Goal: Task Accomplishment & Management: Use online tool/utility

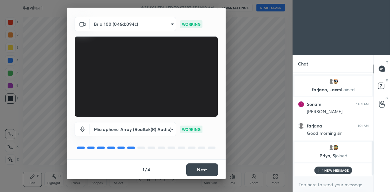
scroll to position [224, 0]
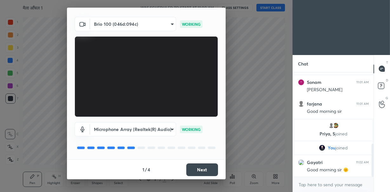
click at [205, 173] on button "Next" at bounding box center [202, 169] width 32 height 13
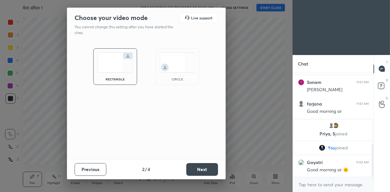
scroll to position [246, 0]
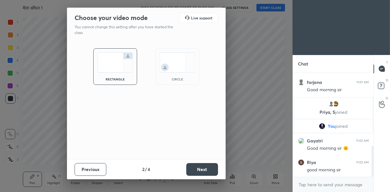
click at [180, 64] on img at bounding box center [178, 62] width 36 height 20
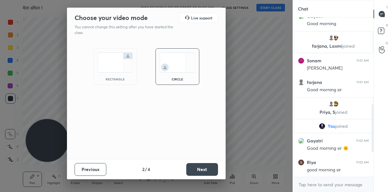
scroll to position [191, 0]
click at [201, 169] on button "Next" at bounding box center [202, 169] width 32 height 13
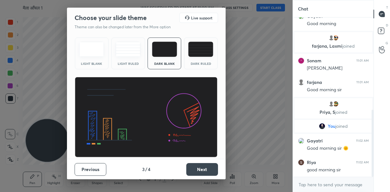
scroll to position [218, 0]
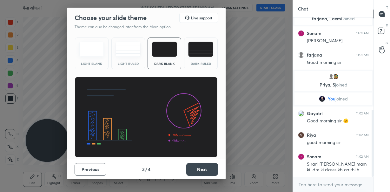
click at [201, 169] on button "Next" at bounding box center [202, 169] width 32 height 13
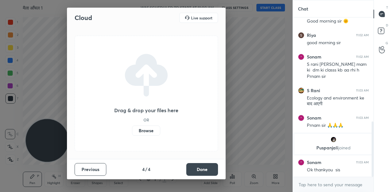
scroll to position [321, 0]
click at [199, 168] on button "Done" at bounding box center [202, 169] width 32 height 13
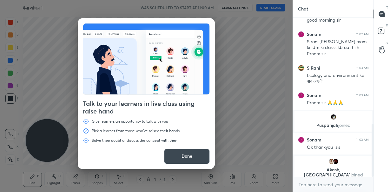
click at [185, 159] on button "Done" at bounding box center [187, 156] width 46 height 15
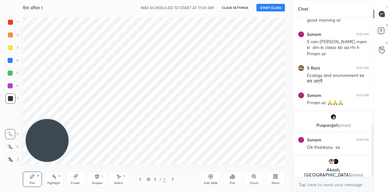
click at [210, 178] on icon at bounding box center [211, 176] width 4 height 4
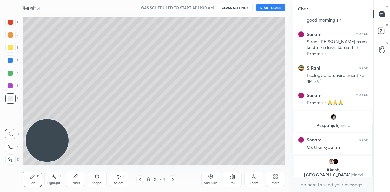
click at [266, 8] on button "START CLASS" at bounding box center [271, 8] width 29 height 8
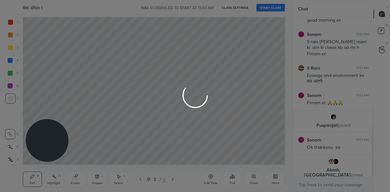
type textarea "x"
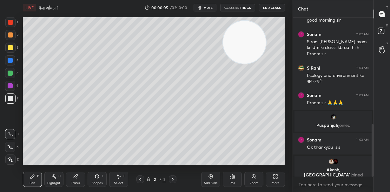
drag, startPoint x: 48, startPoint y: 138, endPoint x: 245, endPoint y: 40, distance: 220.5
click at [245, 40] on video at bounding box center [244, 42] width 43 height 43
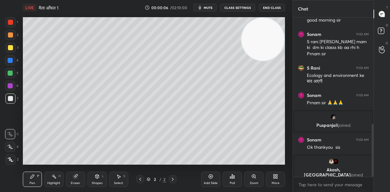
drag, startPoint x: 248, startPoint y: 51, endPoint x: 272, endPoint y: 39, distance: 26.8
click at [272, 39] on video at bounding box center [263, 39] width 43 height 43
click at [14, 148] on div at bounding box center [10, 147] width 10 height 10
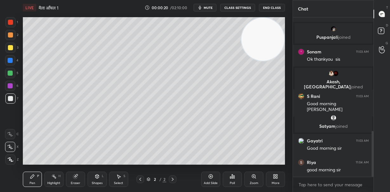
scroll to position [417, 0]
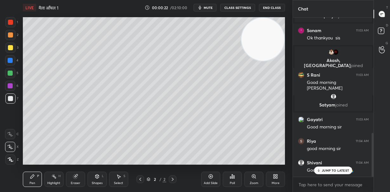
click at [344, 171] on p "JUMP TO LATEST" at bounding box center [335, 170] width 27 height 4
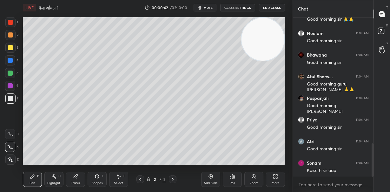
scroll to position [601, 0]
click at [9, 50] on div at bounding box center [10, 47] width 5 height 5
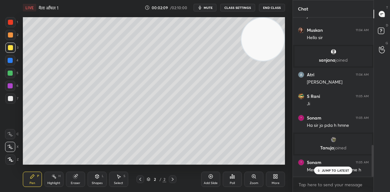
scroll to position [635, 0]
click at [277, 174] on icon at bounding box center [275, 176] width 5 height 5
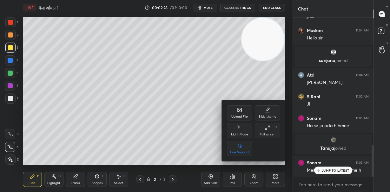
click at [239, 113] on div "Upload File" at bounding box center [239, 112] width 25 height 15
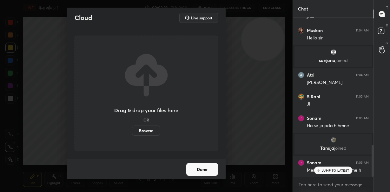
click at [150, 131] on label "Browse" at bounding box center [146, 130] width 28 height 10
click at [132, 131] on input "Browse" at bounding box center [132, 130] width 0 height 10
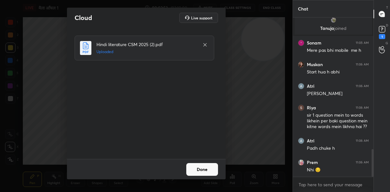
scroll to position [777, 0]
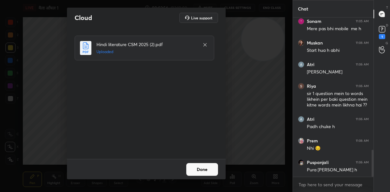
click at [209, 167] on button "Done" at bounding box center [202, 169] width 32 height 13
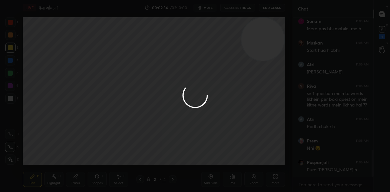
scroll to position [804, 0]
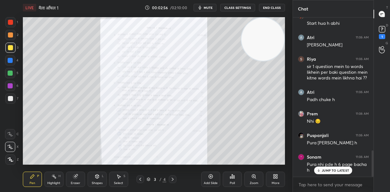
click at [274, 179] on div "More" at bounding box center [275, 178] width 19 height 15
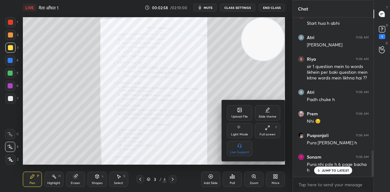
click at [185, 139] on div at bounding box center [195, 96] width 390 height 192
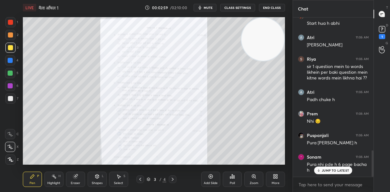
click at [173, 180] on icon at bounding box center [173, 178] width 2 height 3
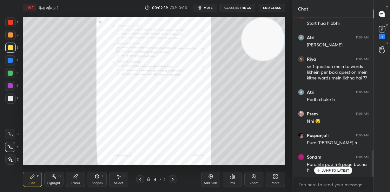
click at [173, 180] on icon at bounding box center [173, 178] width 2 height 3
click at [277, 181] on div "More" at bounding box center [276, 182] width 8 height 3
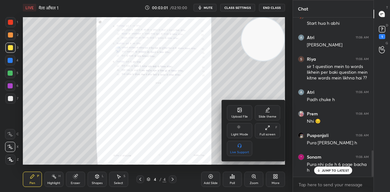
click at [239, 112] on icon at bounding box center [239, 109] width 5 height 5
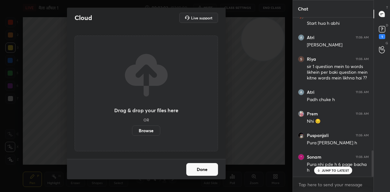
click at [147, 129] on label "Browse" at bounding box center [146, 130] width 28 height 10
click at [132, 129] on input "Browse" at bounding box center [132, 130] width 0 height 10
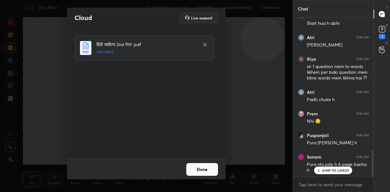
scroll to position [827, 0]
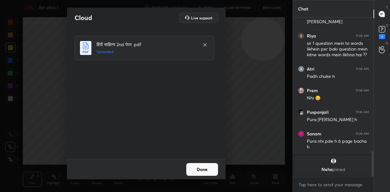
click at [203, 170] on button "Done" at bounding box center [202, 169] width 32 height 13
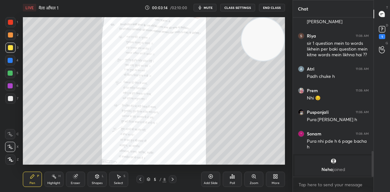
click at [141, 179] on icon at bounding box center [140, 179] width 5 height 5
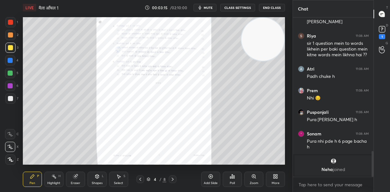
click at [141, 179] on icon at bounding box center [140, 179] width 5 height 5
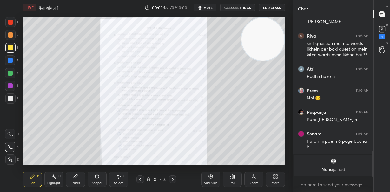
click at [254, 183] on div "Zoom" at bounding box center [254, 182] width 9 height 3
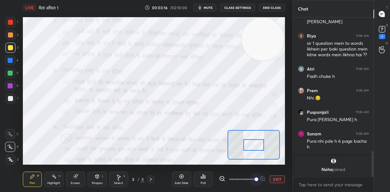
click at [254, 183] on span at bounding box center [242, 179] width 27 height 10
drag, startPoint x: 255, startPoint y: 144, endPoint x: 255, endPoint y: 136, distance: 8.3
click at [255, 136] on div at bounding box center [254, 136] width 20 height 11
click at [10, 21] on div at bounding box center [10, 22] width 5 height 5
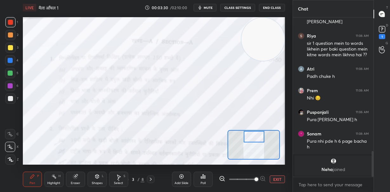
click at [9, 132] on icon at bounding box center [10, 134] width 6 height 4
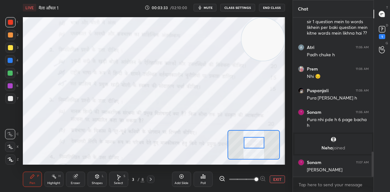
drag, startPoint x: 256, startPoint y: 139, endPoint x: 256, endPoint y: 145, distance: 6.0
click at [256, 145] on div at bounding box center [254, 142] width 20 height 11
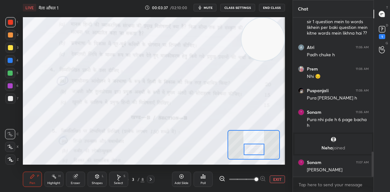
scroll to position [870, 0]
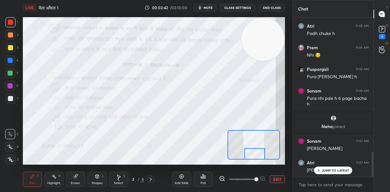
drag, startPoint x: 258, startPoint y: 144, endPoint x: 257, endPoint y: 164, distance: 20.0
click at [259, 156] on div at bounding box center [254, 153] width 20 height 11
click at [275, 179] on button "EXIT" at bounding box center [277, 179] width 15 height 8
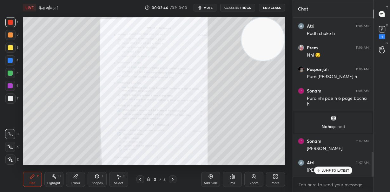
click at [172, 179] on icon at bounding box center [172, 179] width 5 height 5
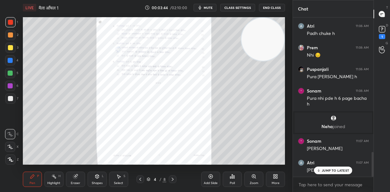
click at [256, 179] on div "Zoom" at bounding box center [253, 178] width 19 height 15
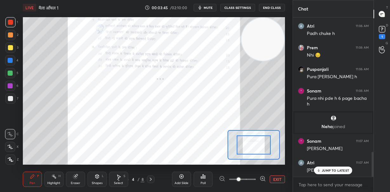
click at [256, 179] on div at bounding box center [242, 179] width 47 height 8
click at [259, 177] on div at bounding box center [242, 179] width 47 height 8
click at [262, 176] on icon at bounding box center [263, 178] width 4 height 4
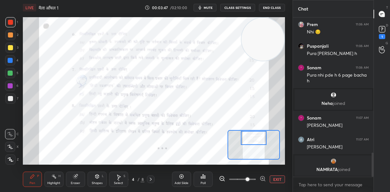
drag, startPoint x: 257, startPoint y: 144, endPoint x: 257, endPoint y: 137, distance: 7.0
click at [257, 137] on div at bounding box center [254, 138] width 26 height 14
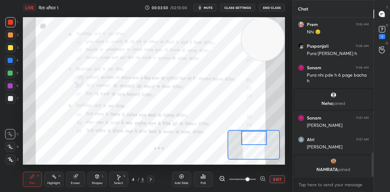
click at [264, 177] on icon at bounding box center [263, 178] width 6 height 6
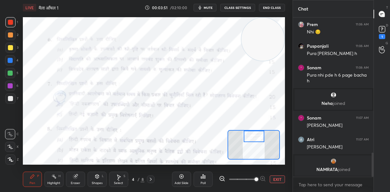
click at [257, 136] on div at bounding box center [254, 135] width 20 height 11
drag, startPoint x: 264, startPoint y: 40, endPoint x: 273, endPoint y: 77, distance: 38.0
click at [273, 64] on video at bounding box center [263, 42] width 43 height 43
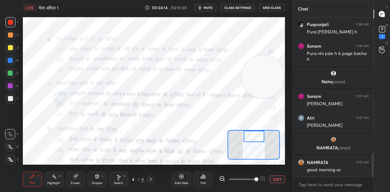
scroll to position [936, 0]
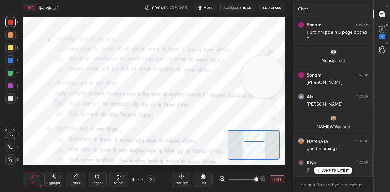
click at [344, 169] on p "JUMP TO LATEST" at bounding box center [335, 170] width 27 height 4
click at [345, 191] on div "Close" at bounding box center [195, 192] width 390 height 0
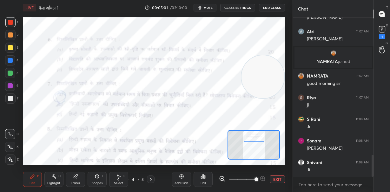
scroll to position [1028, 0]
click at [326, 171] on p "JUMP TO LATEST" at bounding box center [335, 170] width 27 height 4
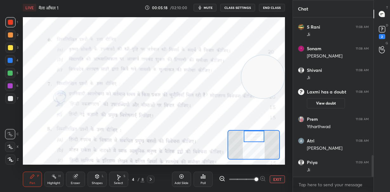
scroll to position [1035, 0]
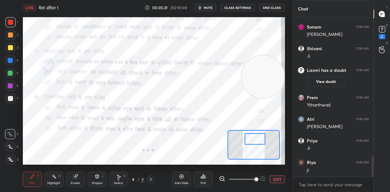
click at [257, 141] on div at bounding box center [255, 138] width 20 height 11
click at [222, 177] on icon at bounding box center [222, 178] width 6 height 6
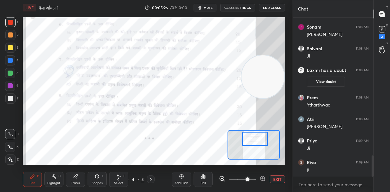
click at [222, 177] on icon at bounding box center [222, 178] width 6 height 6
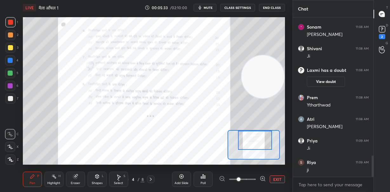
click at [151, 179] on icon at bounding box center [151, 178] width 2 height 3
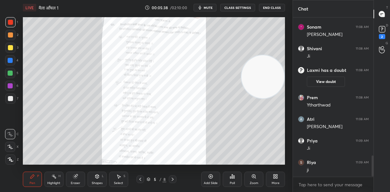
scroll to position [1058, 0]
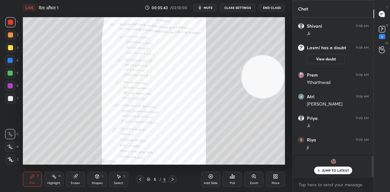
click at [255, 181] on div "Zoom" at bounding box center [254, 182] width 9 height 3
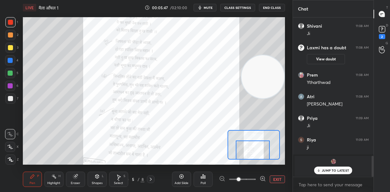
drag, startPoint x: 251, startPoint y: 151, endPoint x: 250, endPoint y: 163, distance: 11.8
click at [250, 163] on div "LIVE मैला आँचल 1 00:05:47 / 02:10:00 mute CLASS SETTINGS End Class Setting up y…" at bounding box center [153, 96] width 267 height 192
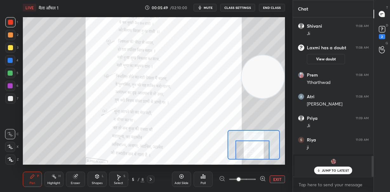
scroll to position [1028, 0]
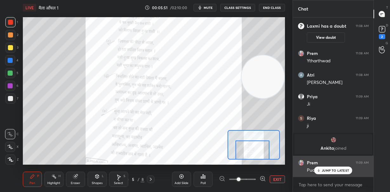
click at [331, 170] on p "JUMP TO LATEST" at bounding box center [335, 170] width 27 height 4
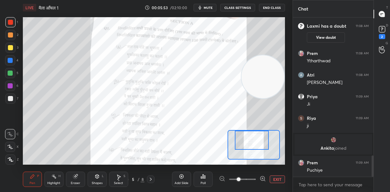
drag, startPoint x: 254, startPoint y: 153, endPoint x: 254, endPoint y: 139, distance: 14.6
click at [254, 139] on div at bounding box center [252, 139] width 34 height 19
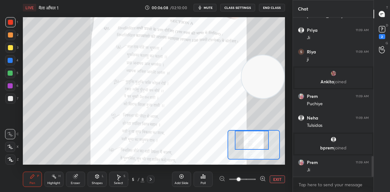
scroll to position [1071, 0]
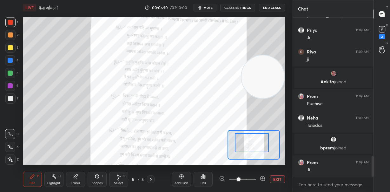
click at [257, 147] on div at bounding box center [252, 142] width 34 height 19
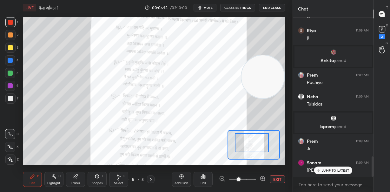
scroll to position [1114, 0]
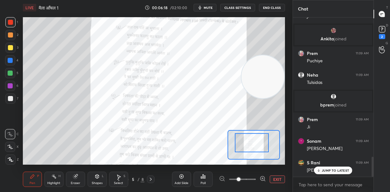
click at [334, 171] on p "JUMP TO LATEST" at bounding box center [335, 170] width 27 height 4
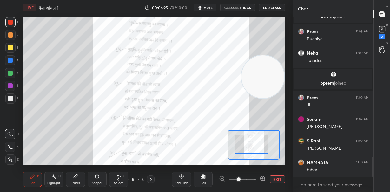
click at [258, 149] on div at bounding box center [252, 144] width 34 height 19
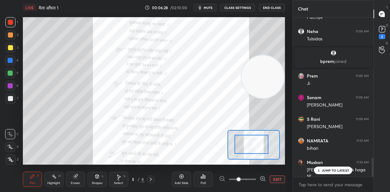
scroll to position [1179, 0]
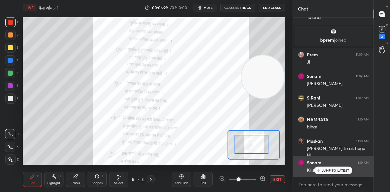
click at [325, 171] on p "JUMP TO LATEST" at bounding box center [335, 170] width 27 height 4
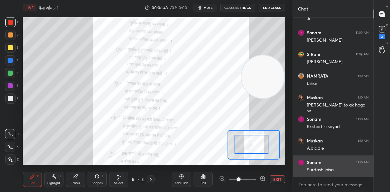
scroll to position [1244, 0]
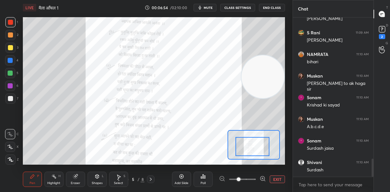
click at [257, 149] on div at bounding box center [253, 146] width 34 height 19
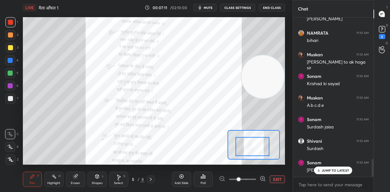
click at [321, 170] on icon at bounding box center [319, 170] width 4 height 4
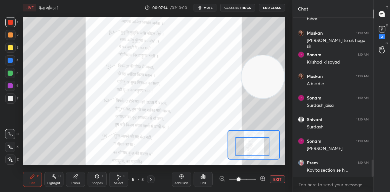
scroll to position [1309, 0]
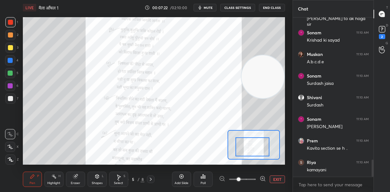
drag, startPoint x: 256, startPoint y: 149, endPoint x: 255, endPoint y: 152, distance: 3.8
click at [256, 154] on div at bounding box center [253, 146] width 34 height 19
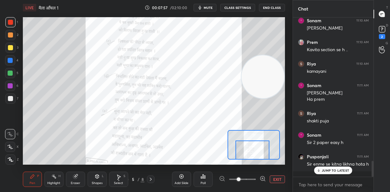
scroll to position [1428, 0]
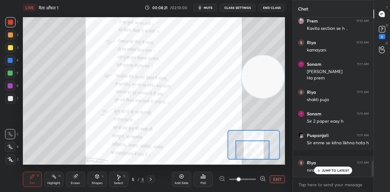
click at [322, 169] on div "JUMP TO LATEST" at bounding box center [333, 170] width 38 height 8
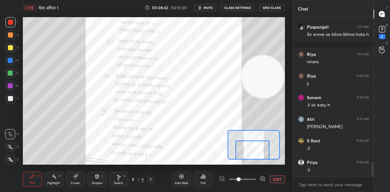
scroll to position [1558, 0]
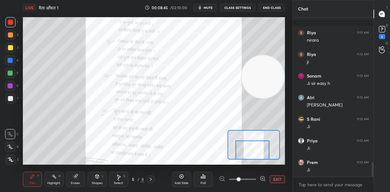
click at [277, 178] on button "EXIT" at bounding box center [277, 179] width 15 height 8
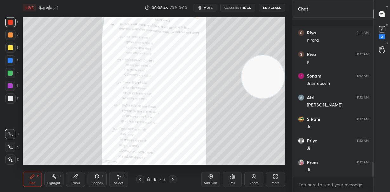
click at [172, 178] on icon at bounding box center [172, 179] width 5 height 5
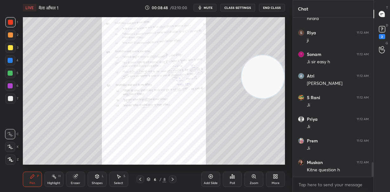
click at [254, 178] on icon at bounding box center [253, 176] width 5 height 5
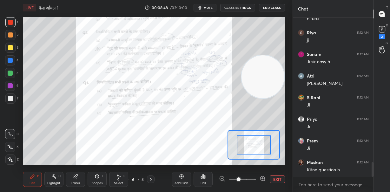
click at [255, 178] on span at bounding box center [242, 179] width 27 height 10
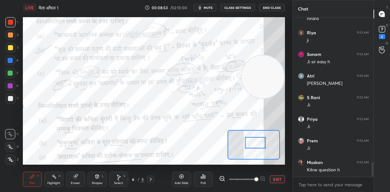
scroll to position [1601, 0]
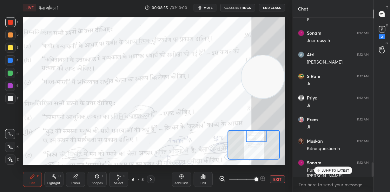
drag, startPoint x: 253, startPoint y: 147, endPoint x: 256, endPoint y: 138, distance: 9.6
click at [256, 138] on div at bounding box center [256, 135] width 20 height 11
click at [223, 178] on icon at bounding box center [222, 178] width 6 height 6
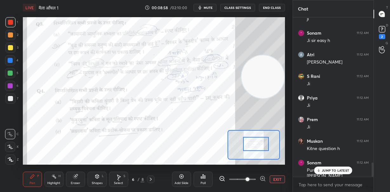
drag, startPoint x: 256, startPoint y: 142, endPoint x: 255, endPoint y: 148, distance: 6.7
click at [255, 148] on div at bounding box center [256, 144] width 26 height 14
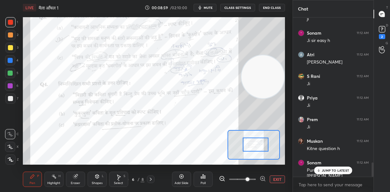
click at [277, 178] on button "EXIT" at bounding box center [277, 179] width 15 height 8
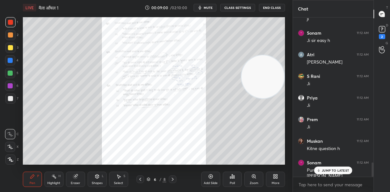
click at [174, 179] on icon at bounding box center [172, 179] width 5 height 5
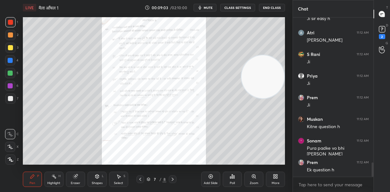
click at [254, 179] on div "Zoom" at bounding box center [253, 178] width 19 height 15
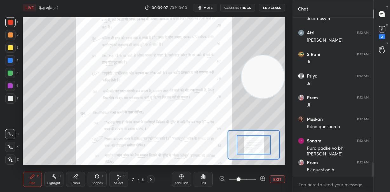
click at [278, 179] on button "EXIT" at bounding box center [277, 179] width 15 height 8
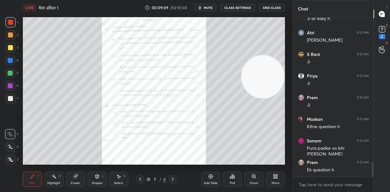
click at [174, 179] on icon at bounding box center [172, 179] width 5 height 5
click at [254, 179] on div "Zoom" at bounding box center [253, 178] width 19 height 15
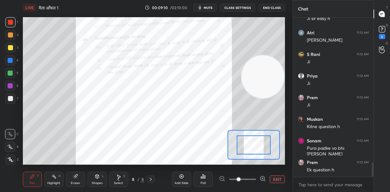
click at [254, 178] on span at bounding box center [242, 179] width 27 height 10
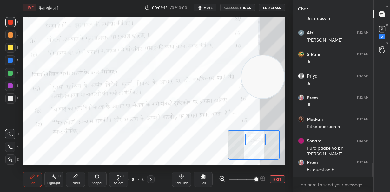
scroll to position [1645, 0]
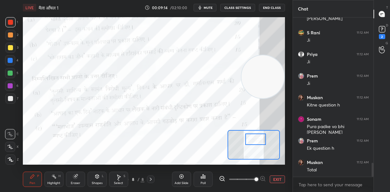
drag, startPoint x: 254, startPoint y: 146, endPoint x: 256, endPoint y: 140, distance: 6.0
click at [256, 140] on div at bounding box center [255, 138] width 20 height 11
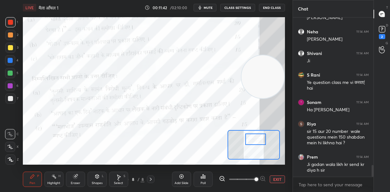
scroll to position [2018, 0]
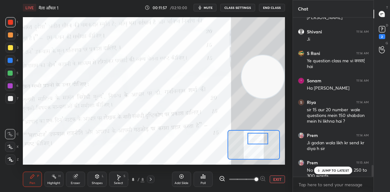
click at [253, 138] on div at bounding box center [258, 138] width 20 height 11
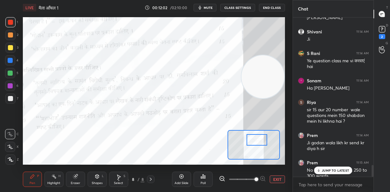
click at [254, 140] on div at bounding box center [257, 139] width 20 height 11
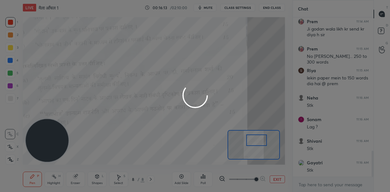
scroll to position [810, 0]
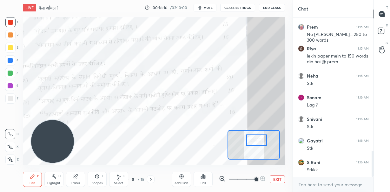
drag, startPoint x: 49, startPoint y: 144, endPoint x: 54, endPoint y: 145, distance: 4.6
click at [54, 145] on video at bounding box center [52, 141] width 43 height 43
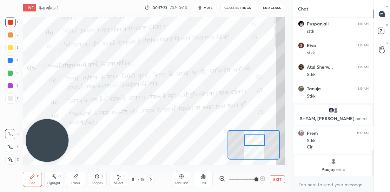
scroll to position [792, 0]
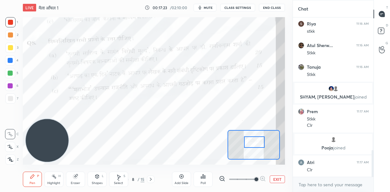
click at [259, 144] on div at bounding box center [254, 141] width 21 height 11
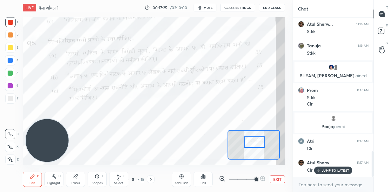
scroll to position [835, 0]
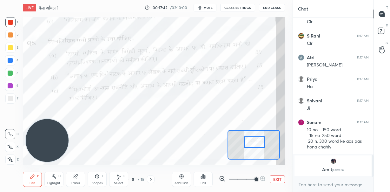
drag, startPoint x: 277, startPoint y: 179, endPoint x: 287, endPoint y: 163, distance: 18.8
click at [277, 179] on button "EXIT" at bounding box center [277, 179] width 15 height 8
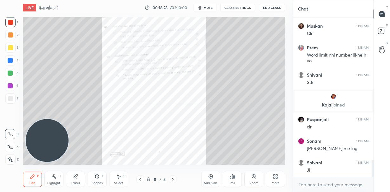
scroll to position [1359, 0]
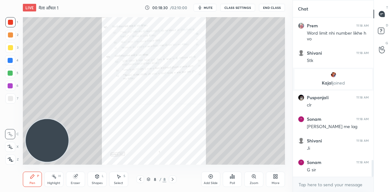
click at [253, 178] on icon at bounding box center [253, 176] width 5 height 5
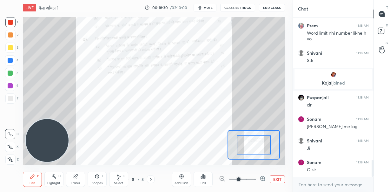
drag, startPoint x: 253, startPoint y: 178, endPoint x: 255, endPoint y: 175, distance: 4.0
click at [254, 178] on span at bounding box center [242, 179] width 27 height 10
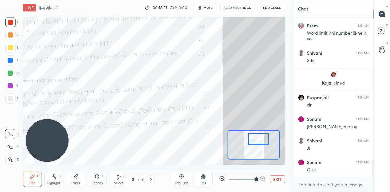
drag, startPoint x: 253, startPoint y: 148, endPoint x: 254, endPoint y: 144, distance: 3.5
click at [258, 142] on div at bounding box center [258, 138] width 21 height 11
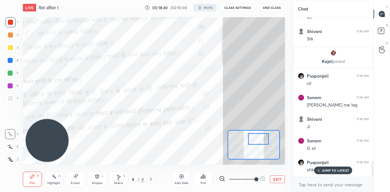
scroll to position [1402, 0]
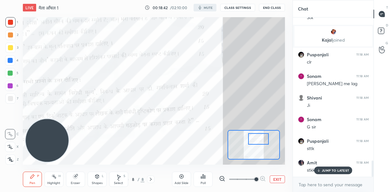
click at [325, 170] on p "JUMP TO LATEST" at bounding box center [335, 170] width 27 height 4
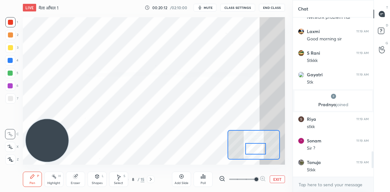
drag, startPoint x: 259, startPoint y: 140, endPoint x: 256, endPoint y: 150, distance: 10.2
click at [256, 150] on div at bounding box center [255, 148] width 20 height 11
click at [275, 179] on button "EXIT" at bounding box center [277, 179] width 15 height 8
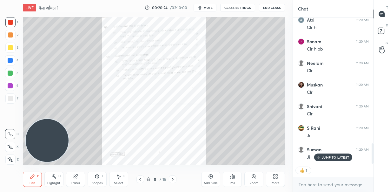
scroll to position [936, 0]
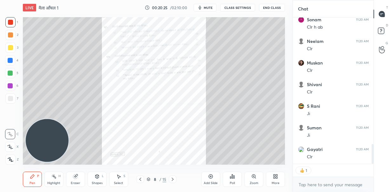
click at [254, 179] on div "Zoom" at bounding box center [253, 178] width 19 height 15
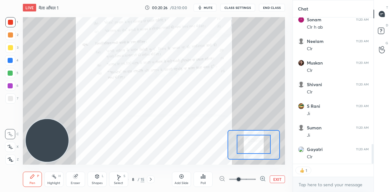
drag, startPoint x: 256, startPoint y: 146, endPoint x: 259, endPoint y: 141, distance: 6.3
drag, startPoint x: 259, startPoint y: 142, endPoint x: 260, endPoint y: 134, distance: 7.3
click at [260, 135] on div at bounding box center [254, 144] width 34 height 19
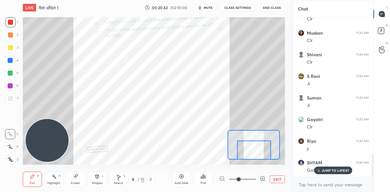
drag, startPoint x: 254, startPoint y: 142, endPoint x: 254, endPoint y: 155, distance: 13.0
click at [254, 155] on div at bounding box center [254, 149] width 34 height 19
click at [335, 171] on p "JUMP TO LATEST" at bounding box center [335, 170] width 27 height 4
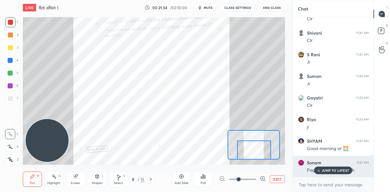
click at [332, 168] on p "JUMP TO LATEST" at bounding box center [335, 170] width 27 height 4
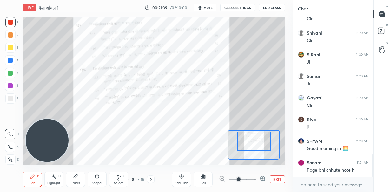
drag, startPoint x: 261, startPoint y: 153, endPoint x: 261, endPoint y: 149, distance: 3.5
click at [261, 144] on div at bounding box center [254, 140] width 34 height 19
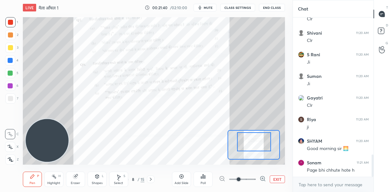
click at [263, 179] on icon at bounding box center [263, 178] width 6 height 6
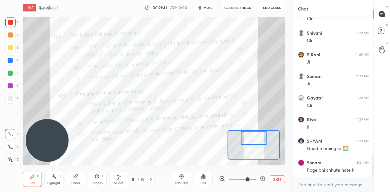
drag, startPoint x: 258, startPoint y: 144, endPoint x: 254, endPoint y: 144, distance: 4.1
click at [258, 140] on div at bounding box center [254, 138] width 26 height 14
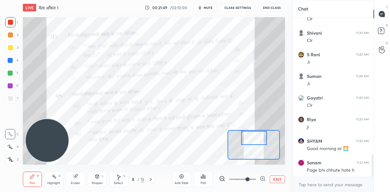
click at [77, 178] on div "Eraser" at bounding box center [75, 178] width 19 height 15
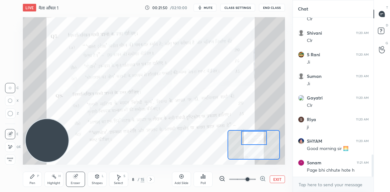
click at [10, 159] on span "Erase all" at bounding box center [10, 159] width 10 height 4
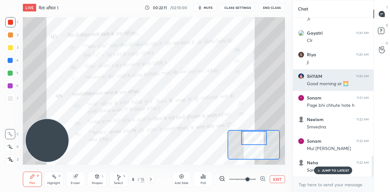
scroll to position [1073, 0]
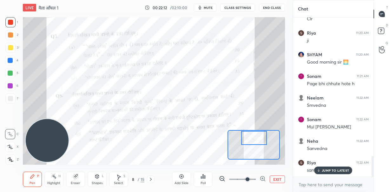
click at [330, 169] on p "JUMP TO LATEST" at bounding box center [335, 170] width 27 height 4
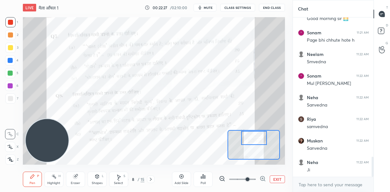
scroll to position [1138, 0]
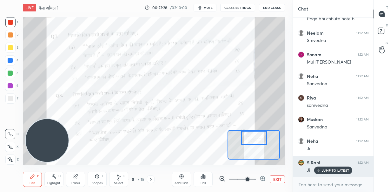
click at [323, 172] on p "JUMP TO LATEST" at bounding box center [335, 170] width 27 height 4
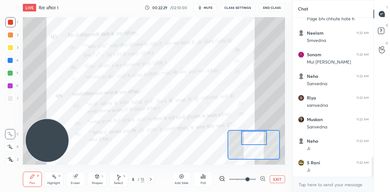
scroll to position [1160, 0]
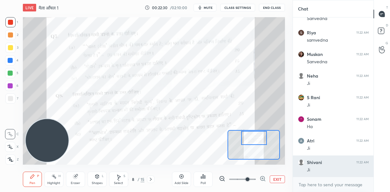
drag, startPoint x: 330, startPoint y: 170, endPoint x: 325, endPoint y: 170, distance: 5.1
click at [330, 170] on div "Sonam 11:22 AM Mul bhavna iski Neha 11:22 AM Sanvedna Riya 11:22 AM samvedna Mu…" at bounding box center [333, 96] width 81 height 159
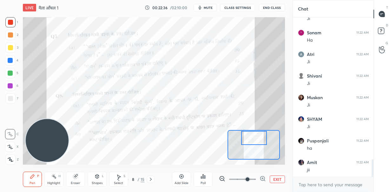
scroll to position [1311, 0]
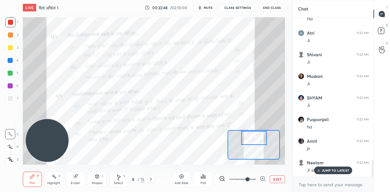
click at [278, 179] on button "EXIT" at bounding box center [277, 179] width 15 height 8
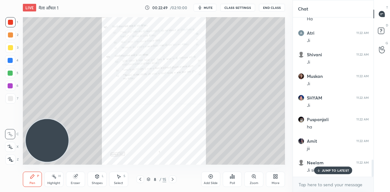
click at [173, 179] on icon at bounding box center [173, 178] width 2 height 3
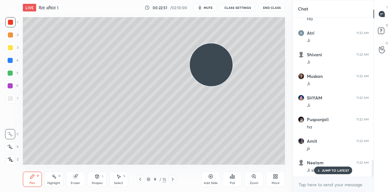
drag, startPoint x: 179, startPoint y: 83, endPoint x: 201, endPoint y: 74, distance: 24.2
click at [217, 70] on video at bounding box center [211, 64] width 43 height 43
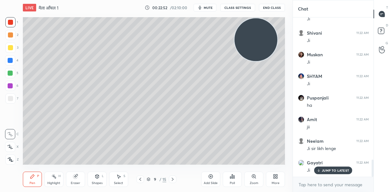
drag, startPoint x: 213, startPoint y: 70, endPoint x: 259, endPoint y: 44, distance: 52.3
click at [259, 44] on video at bounding box center [256, 39] width 43 height 43
click at [336, 169] on p "JUMP TO LATEST" at bounding box center [335, 170] width 27 height 4
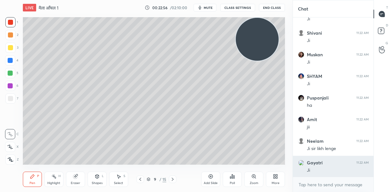
scroll to position [1366, 0]
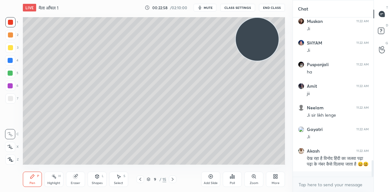
click at [12, 45] on div at bounding box center [10, 48] width 10 height 10
drag, startPoint x: 10, startPoint y: 70, endPoint x: 13, endPoint y: 69, distance: 3.4
click at [10, 70] on div at bounding box center [10, 72] width 5 height 5
drag, startPoint x: 10, startPoint y: 148, endPoint x: 21, endPoint y: 126, distance: 24.6
click at [9, 148] on icon at bounding box center [10, 146] width 6 height 4
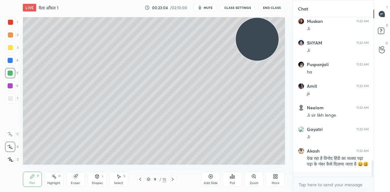
scroll to position [1387, 0]
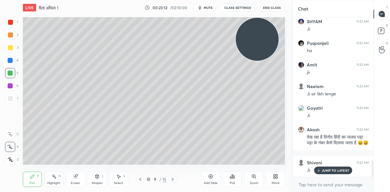
click at [334, 171] on p "JUMP TO LATEST" at bounding box center [335, 170] width 27 height 4
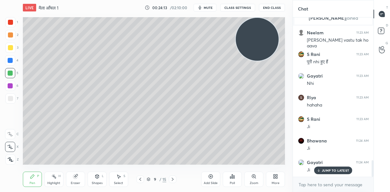
scroll to position [1362, 0]
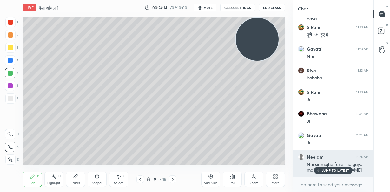
click at [334, 168] on div "JUMP TO LATEST" at bounding box center [333, 170] width 38 height 8
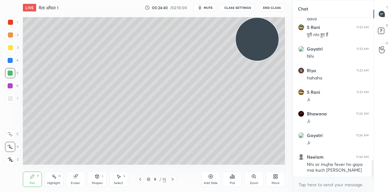
scroll to position [1369, 0]
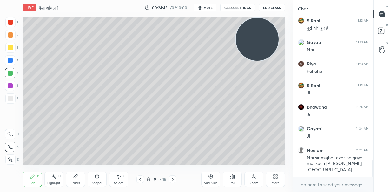
click at [74, 181] on div "Eraser" at bounding box center [76, 182] width 10 height 3
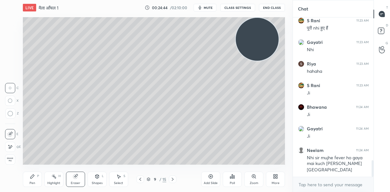
click at [13, 146] on div at bounding box center [10, 147] width 10 height 10
click at [34, 178] on div "Pen P" at bounding box center [32, 178] width 19 height 15
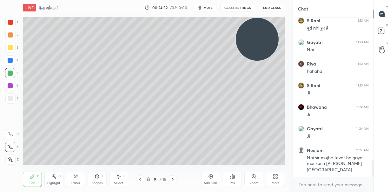
click at [11, 46] on div at bounding box center [10, 47] width 5 height 5
drag, startPoint x: 11, startPoint y: 97, endPoint x: 16, endPoint y: 59, distance: 37.8
click at [11, 97] on div at bounding box center [10, 98] width 5 height 5
drag, startPoint x: 11, startPoint y: 35, endPoint x: 21, endPoint y: 42, distance: 11.8
click at [12, 36] on div at bounding box center [10, 34] width 5 height 5
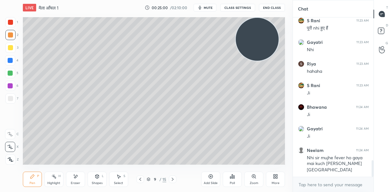
click at [8, 97] on div at bounding box center [10, 98] width 5 height 5
drag, startPoint x: 260, startPoint y: 47, endPoint x: 259, endPoint y: 138, distance: 91.1
click at [259, 61] on video at bounding box center [257, 39] width 43 height 43
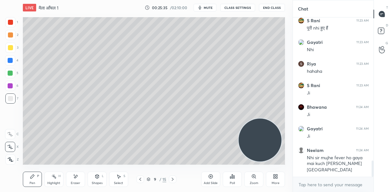
scroll to position [1391, 0]
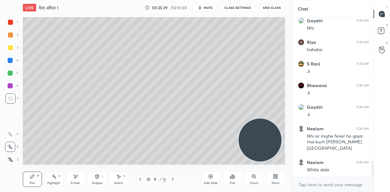
drag, startPoint x: 78, startPoint y: 179, endPoint x: 90, endPoint y: 166, distance: 17.7
click at [79, 178] on div "Eraser" at bounding box center [75, 178] width 19 height 15
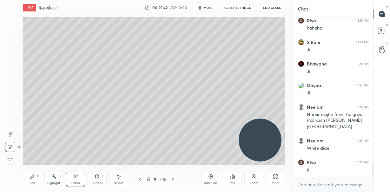
click at [35, 181] on div "Pen P" at bounding box center [32, 178] width 19 height 15
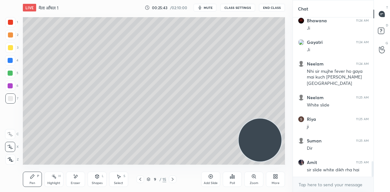
drag, startPoint x: 8, startPoint y: 33, endPoint x: 23, endPoint y: 33, distance: 14.3
click at [9, 33] on div at bounding box center [10, 34] width 5 height 5
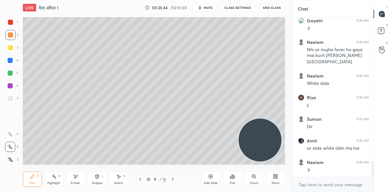
scroll to position [1499, 0]
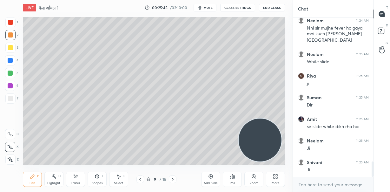
drag, startPoint x: 73, startPoint y: 177, endPoint x: 79, endPoint y: 165, distance: 12.8
click at [74, 174] on icon at bounding box center [75, 176] width 5 height 5
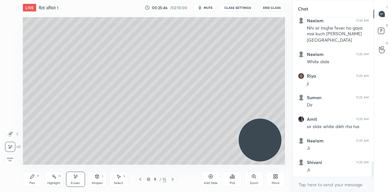
drag, startPoint x: 34, startPoint y: 179, endPoint x: 34, endPoint y: 170, distance: 9.5
click at [34, 178] on div "Pen P" at bounding box center [32, 178] width 19 height 15
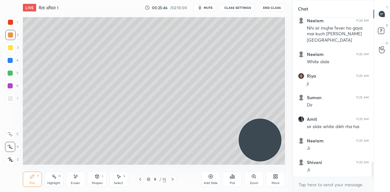
scroll to position [1526, 0]
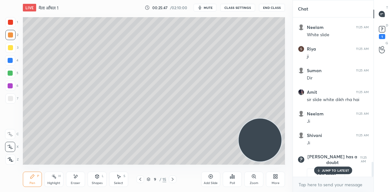
click at [10, 21] on div at bounding box center [10, 22] width 5 height 5
click at [9, 60] on div at bounding box center [10, 60] width 5 height 5
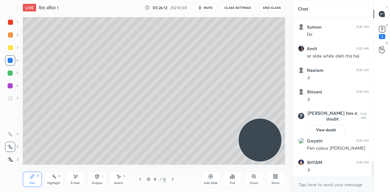
scroll to position [1499, 0]
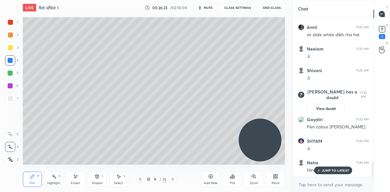
drag, startPoint x: 76, startPoint y: 180, endPoint x: 91, endPoint y: 166, distance: 20.2
click at [77, 178] on div "Eraser" at bounding box center [75, 178] width 19 height 15
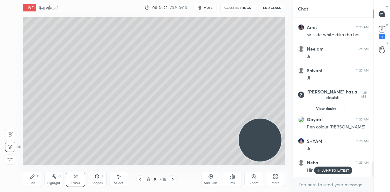
drag, startPoint x: 28, startPoint y: 181, endPoint x: 30, endPoint y: 177, distance: 4.0
click at [29, 179] on div "Pen P" at bounding box center [32, 178] width 19 height 15
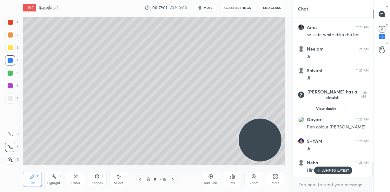
click at [331, 171] on p "JUMP TO LATEST" at bounding box center [335, 170] width 27 height 4
drag, startPoint x: 265, startPoint y: 142, endPoint x: 274, endPoint y: 53, distance: 89.3
click at [276, 119] on video at bounding box center [259, 140] width 43 height 43
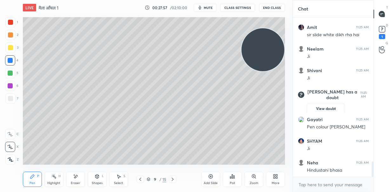
click at [78, 178] on div "Eraser" at bounding box center [75, 178] width 19 height 15
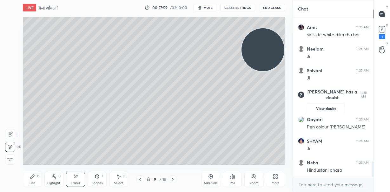
click at [37, 178] on div "Pen P" at bounding box center [32, 178] width 19 height 15
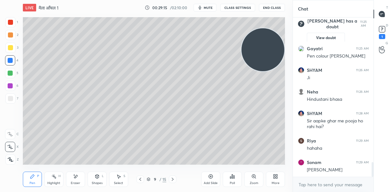
scroll to position [1591, 0]
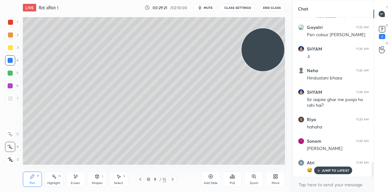
click at [331, 174] on div "JUMP TO LATEST" at bounding box center [333, 170] width 38 height 8
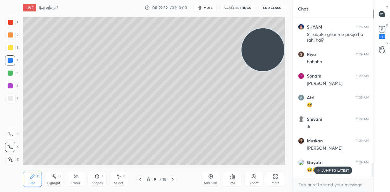
scroll to position [1677, 0]
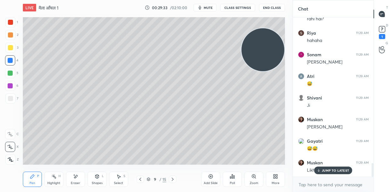
click at [322, 171] on div "JUMP TO LATEST" at bounding box center [333, 170] width 38 height 8
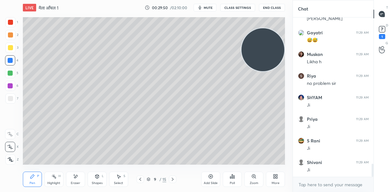
scroll to position [1807, 0]
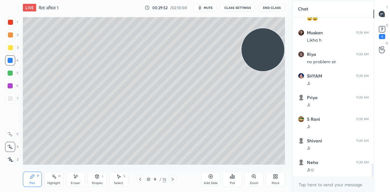
click at [212, 177] on icon at bounding box center [210, 176] width 5 height 5
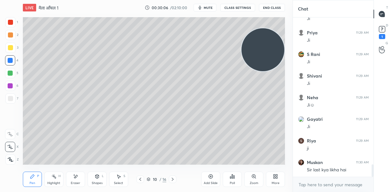
drag, startPoint x: 267, startPoint y: 45, endPoint x: 270, endPoint y: 116, distance: 71.5
click at [270, 71] on video at bounding box center [263, 49] width 43 height 43
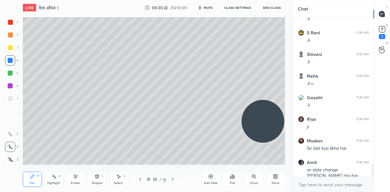
scroll to position [1915, 0]
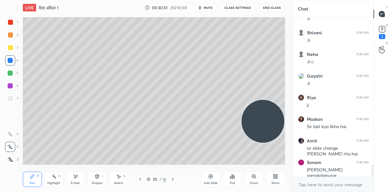
click at [210, 7] on span "mute" at bounding box center [208, 7] width 9 height 4
click at [214, 6] on span "unmute" at bounding box center [208, 7] width 14 height 4
drag, startPoint x: 266, startPoint y: 47, endPoint x: 263, endPoint y: 50, distance: 5.0
click at [266, 100] on video at bounding box center [263, 121] width 43 height 43
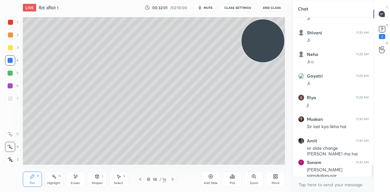
click at [10, 47] on div at bounding box center [10, 47] width 5 height 5
click at [10, 63] on div at bounding box center [10, 60] width 10 height 10
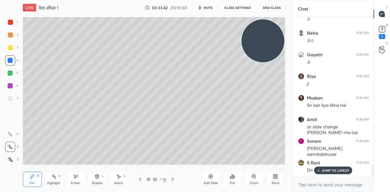
click at [211, 178] on icon at bounding box center [211, 176] width 4 height 4
drag, startPoint x: 264, startPoint y: 38, endPoint x: 269, endPoint y: 104, distance: 65.3
click at [271, 62] on video at bounding box center [263, 40] width 43 height 43
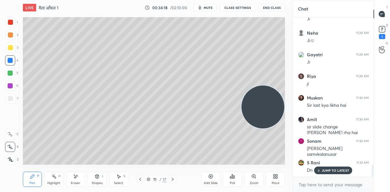
scroll to position [1958, 0]
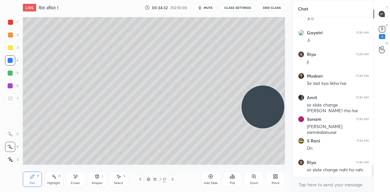
click at [10, 36] on div at bounding box center [10, 34] width 5 height 5
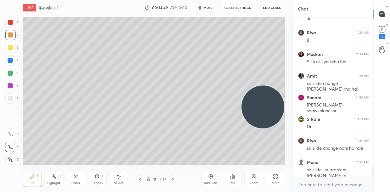
scroll to position [2001, 0]
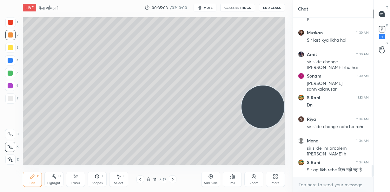
click at [212, 7] on span "mute" at bounding box center [208, 7] width 9 height 4
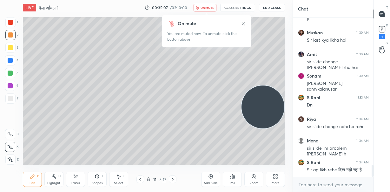
drag, startPoint x: 210, startPoint y: 6, endPoint x: 208, endPoint y: 13, distance: 7.5
click at [210, 7] on span "unmute" at bounding box center [208, 7] width 14 height 4
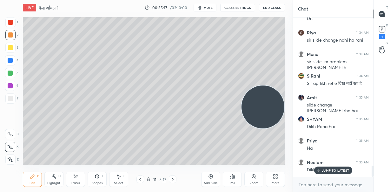
scroll to position [2109, 0]
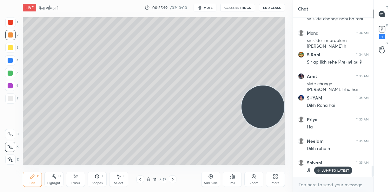
click at [328, 170] on p "JUMP TO LATEST" at bounding box center [335, 170] width 27 height 4
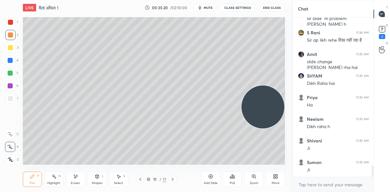
scroll to position [2158, 0]
drag, startPoint x: 256, startPoint y: 114, endPoint x: 271, endPoint y: 47, distance: 68.3
click at [271, 85] on video at bounding box center [263, 106] width 43 height 43
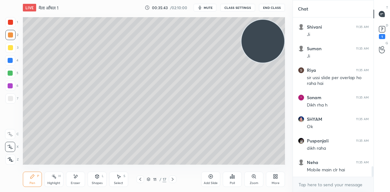
scroll to position [2266, 0]
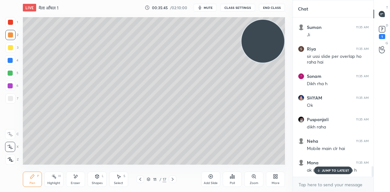
click at [337, 170] on p "JUMP TO LATEST" at bounding box center [335, 170] width 27 height 4
click at [385, 23] on div "T Messages (T) D Doubts (D) 1 G Raise Hand (G)" at bounding box center [382, 96] width 17 height 192
click at [380, 32] on rect at bounding box center [382, 29] width 6 height 6
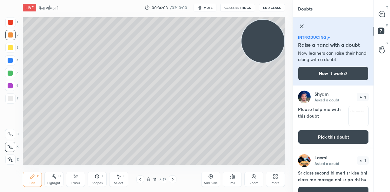
click at [354, 112] on img "grid" at bounding box center [359, 116] width 20 height 20
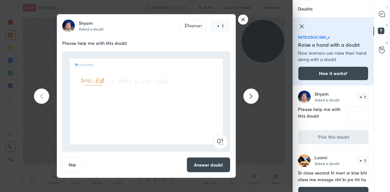
click at [243, 21] on rect at bounding box center [243, 20] width 10 height 10
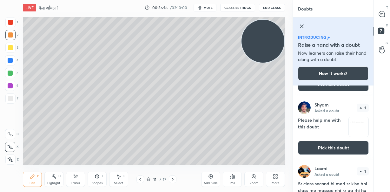
scroll to position [0, 0]
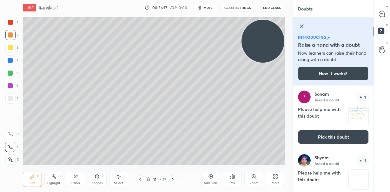
click at [353, 115] on img "grid" at bounding box center [359, 116] width 20 height 20
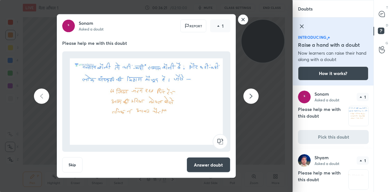
click at [245, 21] on rect at bounding box center [243, 20] width 10 height 10
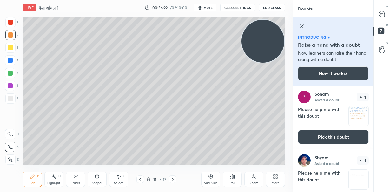
click at [302, 26] on icon at bounding box center [301, 26] width 3 height 3
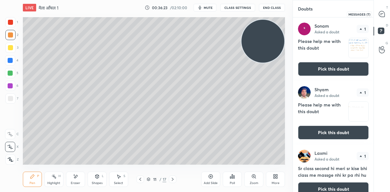
click at [383, 15] on icon at bounding box center [382, 14] width 6 height 6
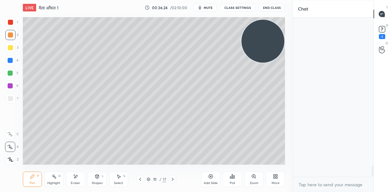
scroll to position [157, 79]
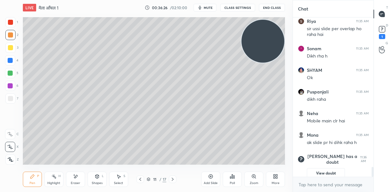
click at [210, 182] on div "Add Slide" at bounding box center [211, 182] width 14 height 3
click at [11, 61] on div at bounding box center [10, 60] width 5 height 5
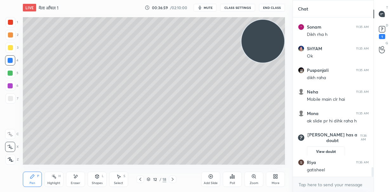
scroll to position [2484, 0]
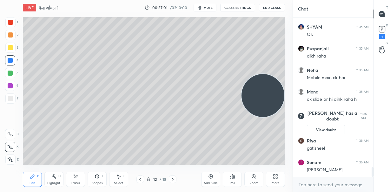
drag, startPoint x: 262, startPoint y: 41, endPoint x: 259, endPoint y: 87, distance: 45.5
click at [263, 94] on video at bounding box center [263, 95] width 43 height 43
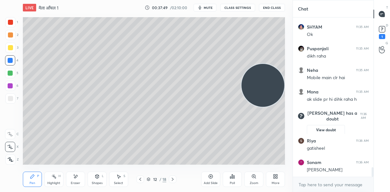
drag, startPoint x: 264, startPoint y: 89, endPoint x: 272, endPoint y: 36, distance: 54.2
click at [274, 64] on video at bounding box center [263, 85] width 43 height 43
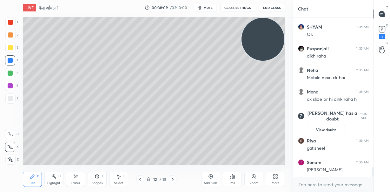
click at [211, 10] on button "mute" at bounding box center [205, 8] width 23 height 8
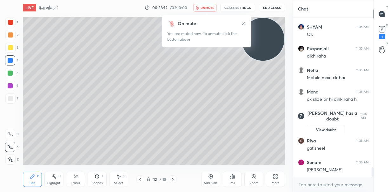
click at [211, 7] on span "unmute" at bounding box center [208, 7] width 14 height 4
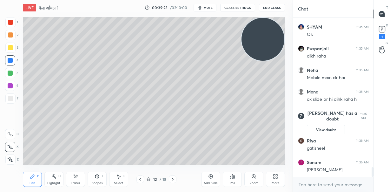
click at [10, 71] on div at bounding box center [10, 72] width 5 height 5
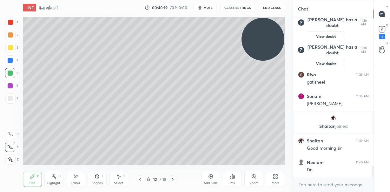
scroll to position [2191, 0]
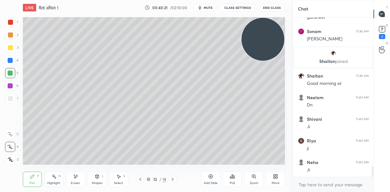
drag, startPoint x: 212, startPoint y: 176, endPoint x: 195, endPoint y: 165, distance: 20.0
click at [212, 176] on icon at bounding box center [210, 176] width 5 height 5
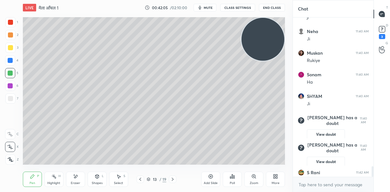
scroll to position [2285, 0]
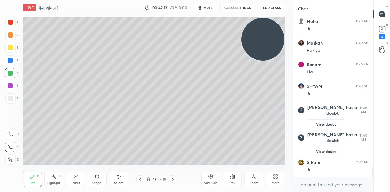
click at [211, 178] on icon at bounding box center [211, 176] width 4 height 4
click at [12, 36] on div at bounding box center [10, 35] width 10 height 10
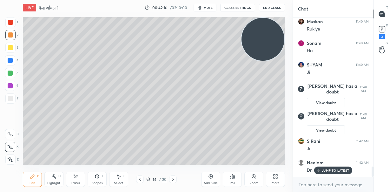
click at [12, 61] on div at bounding box center [10, 60] width 5 height 5
click at [12, 35] on div at bounding box center [10, 34] width 5 height 5
click at [12, 60] on div at bounding box center [10, 60] width 5 height 5
drag, startPoint x: 266, startPoint y: 42, endPoint x: 268, endPoint y: 51, distance: 9.7
click at [270, 56] on video at bounding box center [263, 39] width 43 height 43
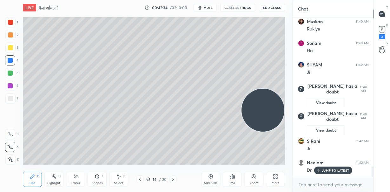
drag, startPoint x: 259, startPoint y: 51, endPoint x: 260, endPoint y: 108, distance: 56.8
click at [260, 108] on video at bounding box center [263, 110] width 43 height 43
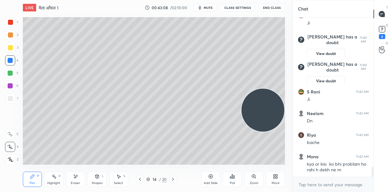
scroll to position [2377, 0]
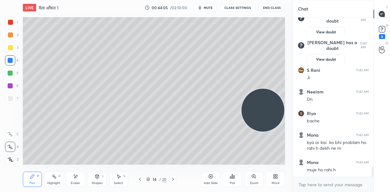
drag, startPoint x: 264, startPoint y: 82, endPoint x: 263, endPoint y: 55, distance: 27.3
click at [263, 89] on video at bounding box center [263, 110] width 43 height 43
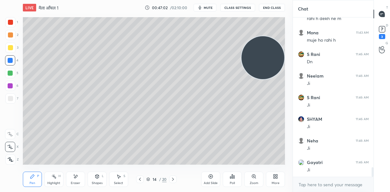
scroll to position [2528, 0]
click at [215, 179] on div "Add Slide" at bounding box center [210, 178] width 19 height 15
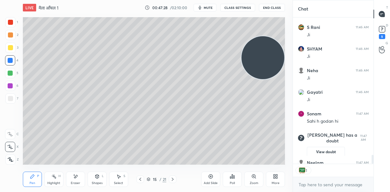
scroll to position [2563, 0]
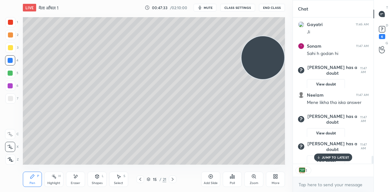
type textarea "x"
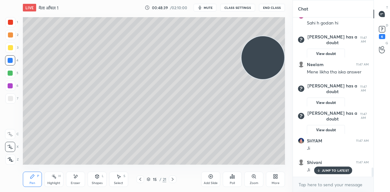
scroll to position [2587, 0]
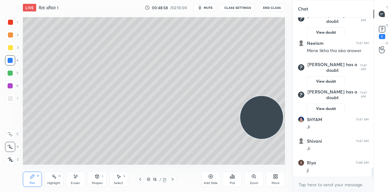
drag, startPoint x: 258, startPoint y: 68, endPoint x: 250, endPoint y: 133, distance: 65.9
click at [253, 135] on video at bounding box center [261, 117] width 43 height 43
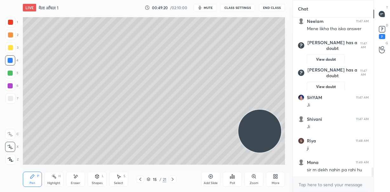
scroll to position [2630, 0]
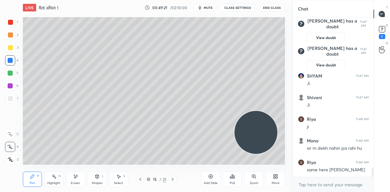
drag, startPoint x: 256, startPoint y: 130, endPoint x: 223, endPoint y: 148, distance: 36.8
click at [235, 149] on video at bounding box center [256, 132] width 43 height 43
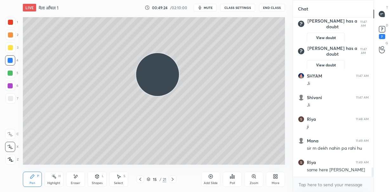
drag, startPoint x: 226, startPoint y: 142, endPoint x: 152, endPoint y: 57, distance: 111.6
click at [145, 61] on video at bounding box center [157, 74] width 43 height 43
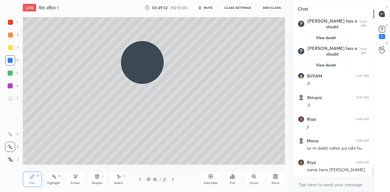
scroll to position [2663, 0]
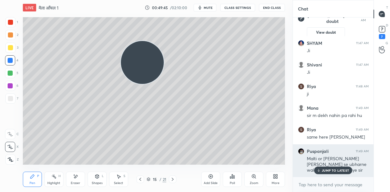
click at [340, 171] on p "JUMP TO LATEST" at bounding box center [335, 170] width 27 height 4
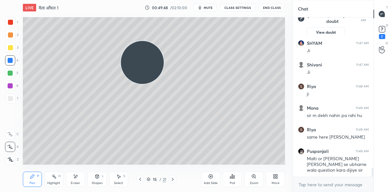
scroll to position [2690, 0]
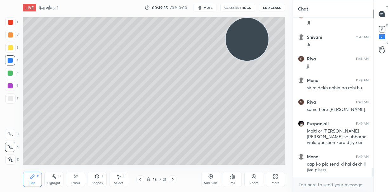
drag, startPoint x: 144, startPoint y: 66, endPoint x: 248, endPoint y: 42, distance: 107.2
click at [248, 43] on video at bounding box center [247, 39] width 43 height 43
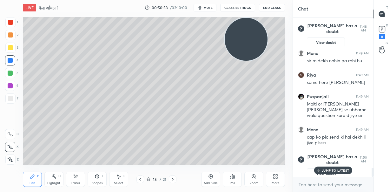
click at [335, 171] on p "JUMP TO LATEST" at bounding box center [335, 170] width 27 height 4
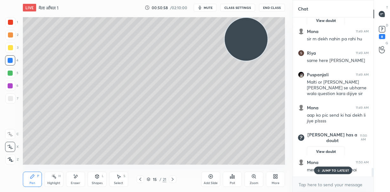
scroll to position [2703, 0]
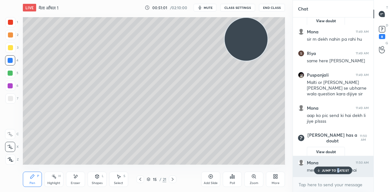
click at [338, 170] on p "JUMP TO LATEST" at bounding box center [335, 170] width 27 height 4
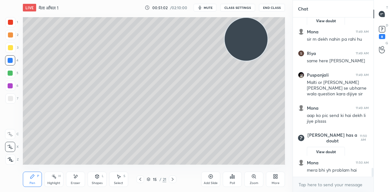
click at [339, 191] on div "Close" at bounding box center [195, 192] width 390 height 0
click at [213, 179] on div "Add Slide" at bounding box center [210, 178] width 19 height 15
drag, startPoint x: 339, startPoint y: 121, endPoint x: 333, endPoint y: 122, distance: 6.5
click at [339, 191] on div "Close" at bounding box center [195, 192] width 390 height 0
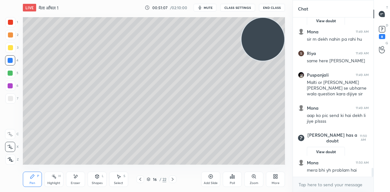
drag, startPoint x: 264, startPoint y: 45, endPoint x: 281, endPoint y: 43, distance: 17.0
click at [283, 44] on video at bounding box center [263, 39] width 43 height 43
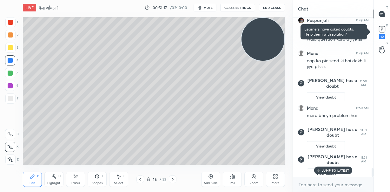
scroll to position [2785, 0]
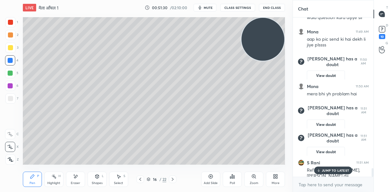
click at [336, 171] on p "JUMP TO LATEST" at bounding box center [335, 170] width 27 height 4
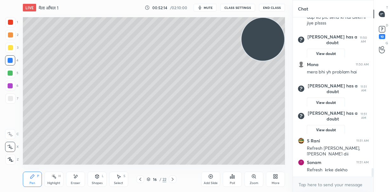
scroll to position [2835, 0]
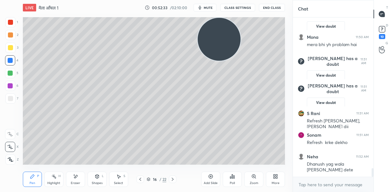
click at [205, 42] on video at bounding box center [219, 39] width 43 height 43
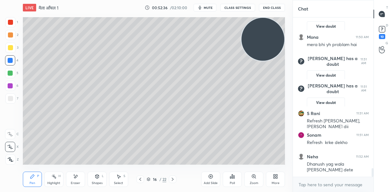
drag, startPoint x: 231, startPoint y: 44, endPoint x: 270, endPoint y: 44, distance: 38.4
click at [270, 43] on video at bounding box center [263, 39] width 43 height 43
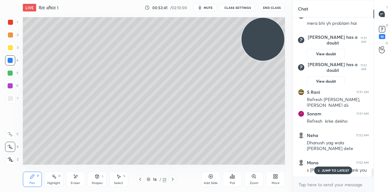
scroll to position [2878, 0]
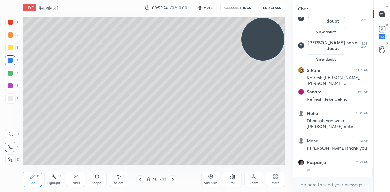
drag, startPoint x: 211, startPoint y: 177, endPoint x: 204, endPoint y: 170, distance: 10.1
click at [211, 177] on icon at bounding box center [210, 176] width 5 height 5
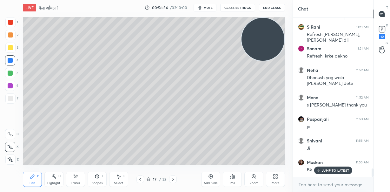
scroll to position [2948, 0]
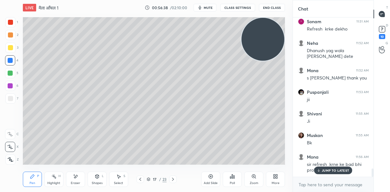
click at [325, 170] on p "JUMP TO LATEST" at bounding box center [335, 170] width 27 height 4
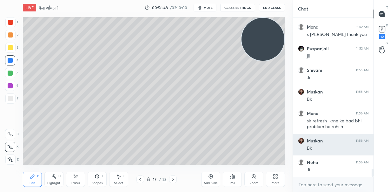
scroll to position [3013, 0]
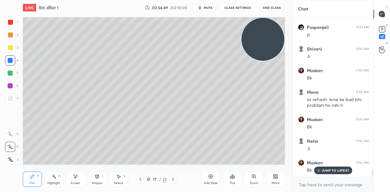
click at [335, 166] on div "JUMP TO LATEST" at bounding box center [333, 170] width 38 height 8
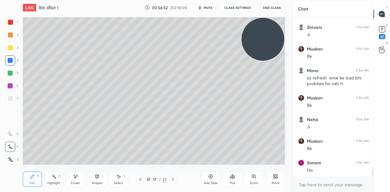
scroll to position [3056, 0]
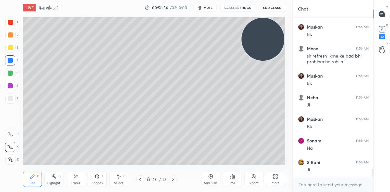
click at [141, 179] on icon at bounding box center [140, 179] width 5 height 5
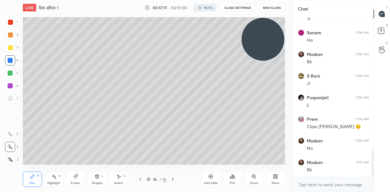
drag, startPoint x: 51, startPoint y: 140, endPoint x: 269, endPoint y: 35, distance: 241.5
click at [269, 35] on video at bounding box center [263, 39] width 43 height 43
click at [143, 181] on div at bounding box center [141, 179] width 8 height 8
click at [172, 180] on icon at bounding box center [172, 179] width 5 height 5
click at [137, 177] on div at bounding box center [141, 179] width 8 height 8
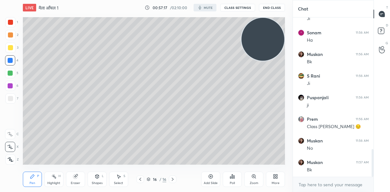
click at [140, 178] on icon at bounding box center [140, 179] width 5 height 5
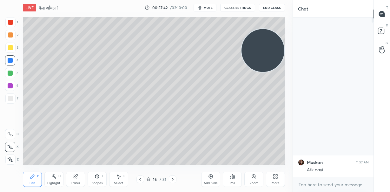
drag, startPoint x: 50, startPoint y: 138, endPoint x: 276, endPoint y: 48, distance: 242.7
click at [276, 48] on video at bounding box center [263, 50] width 43 height 43
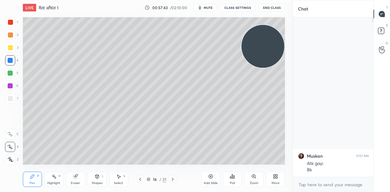
drag, startPoint x: 266, startPoint y: 50, endPoint x: 271, endPoint y: 41, distance: 10.5
click at [271, 41] on video at bounding box center [263, 46] width 43 height 43
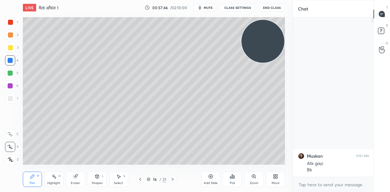
click at [172, 180] on icon at bounding box center [172, 179] width 5 height 5
click at [142, 178] on icon at bounding box center [140, 179] width 5 height 5
click at [174, 179] on icon at bounding box center [172, 179] width 5 height 5
click at [173, 179] on icon at bounding box center [172, 179] width 5 height 5
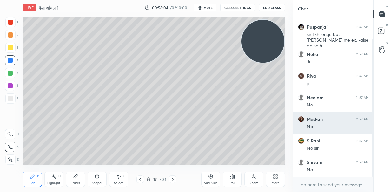
scroll to position [47, 0]
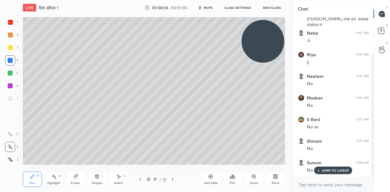
click at [138, 180] on icon at bounding box center [140, 179] width 5 height 5
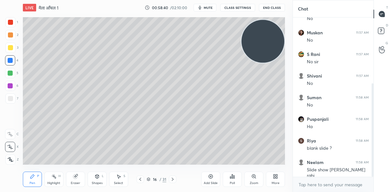
scroll to position [133, 0]
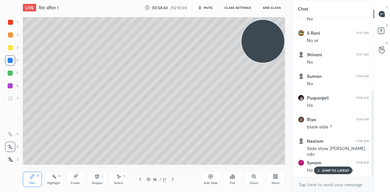
click at [327, 168] on p "JUMP TO LATEST" at bounding box center [335, 170] width 27 height 4
click at [384, 31] on icon at bounding box center [382, 31] width 11 height 11
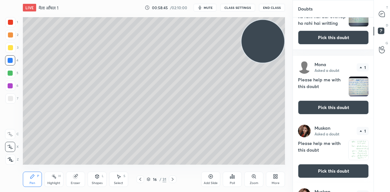
scroll to position [0, 0]
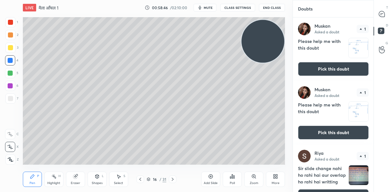
click at [351, 51] on img "grid" at bounding box center [359, 48] width 20 height 20
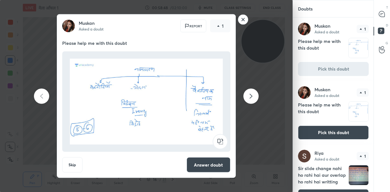
click at [241, 19] on rect at bounding box center [243, 20] width 10 height 10
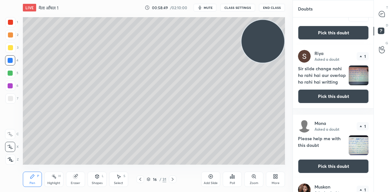
scroll to position [106, 0]
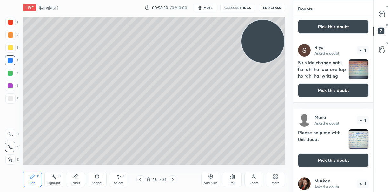
click at [358, 65] on img "grid" at bounding box center [359, 69] width 20 height 20
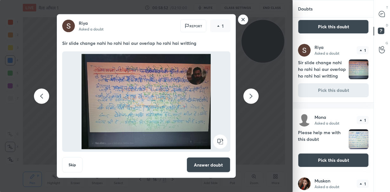
click at [349, 137] on img "grid" at bounding box center [359, 139] width 20 height 20
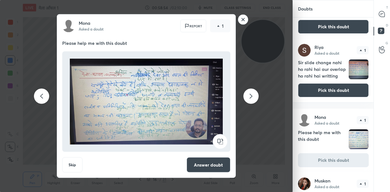
click at [245, 19] on rect at bounding box center [243, 20] width 10 height 10
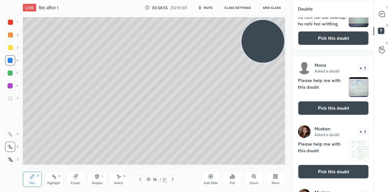
scroll to position [158, 0]
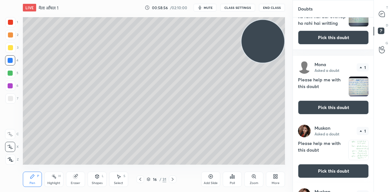
click at [362, 84] on img "grid" at bounding box center [359, 87] width 20 height 20
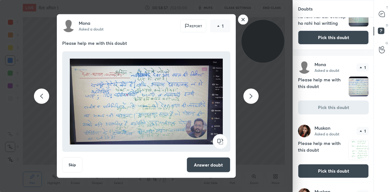
click at [241, 19] on rect at bounding box center [243, 20] width 10 height 10
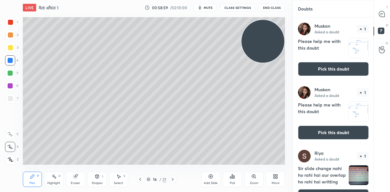
click at [243, 5] on button "CLASS SETTINGS" at bounding box center [237, 8] width 35 height 8
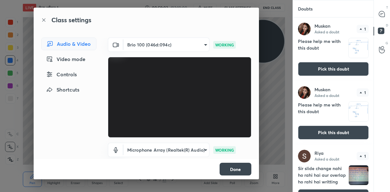
click at [241, 168] on button "Done" at bounding box center [236, 169] width 32 height 13
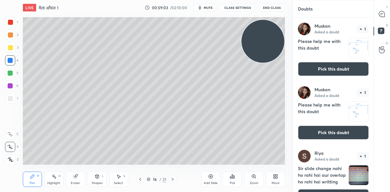
click at [276, 178] on icon at bounding box center [277, 178] width 2 height 2
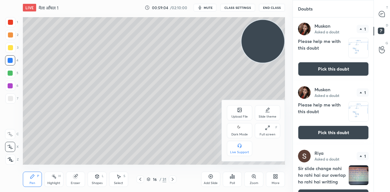
click at [243, 149] on div "Live Support" at bounding box center [239, 148] width 25 height 15
click at [244, 149] on div "Upload File Slide theme Dark Mode Full screen F Live Support" at bounding box center [253, 130] width 53 height 51
click at [383, 13] on div at bounding box center [195, 96] width 390 height 192
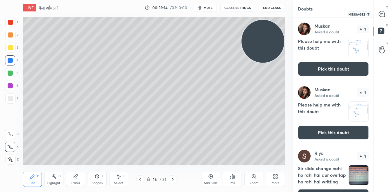
click at [382, 15] on icon at bounding box center [382, 14] width 6 height 6
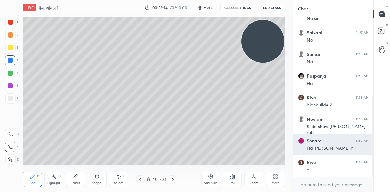
scroll to position [157, 79]
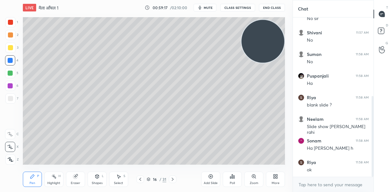
click at [170, 179] on icon at bounding box center [172, 179] width 5 height 5
click at [174, 180] on icon at bounding box center [172, 179] width 5 height 5
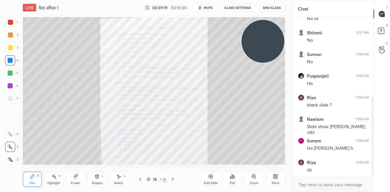
click at [142, 179] on icon at bounding box center [140, 179] width 5 height 5
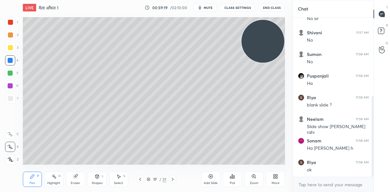
click at [214, 179] on div "Add Slide" at bounding box center [210, 178] width 19 height 15
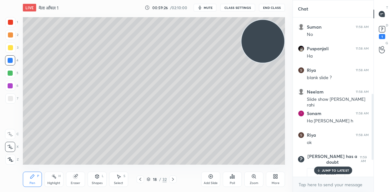
scroll to position [184, 0]
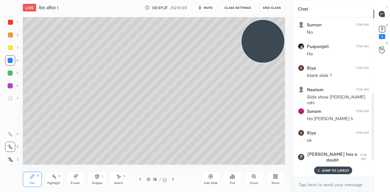
click at [332, 170] on p "JUMP TO LATEST" at bounding box center [335, 170] width 27 height 4
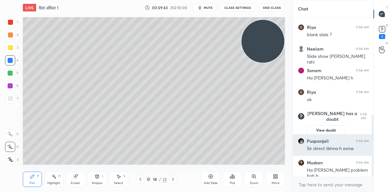
scroll to position [247, 0]
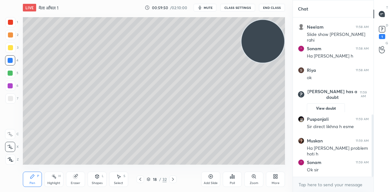
click at [11, 36] on div at bounding box center [10, 34] width 5 height 5
click at [11, 60] on div at bounding box center [10, 60] width 5 height 5
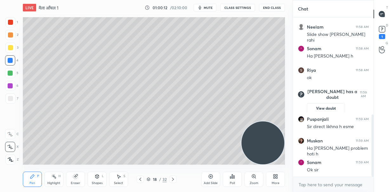
drag, startPoint x: 267, startPoint y: 42, endPoint x: 265, endPoint y: 130, distance: 88.3
click at [267, 145] on video at bounding box center [263, 142] width 43 height 43
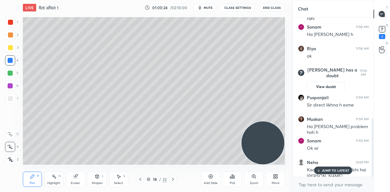
scroll to position [275, 0]
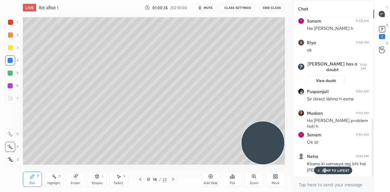
click at [325, 170] on p "JUMP TO LATEST" at bounding box center [335, 170] width 27 height 4
click at [326, 191] on div "Close" at bounding box center [195, 192] width 390 height 0
click at [327, 191] on div "Close" at bounding box center [195, 192] width 390 height 0
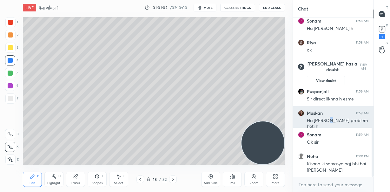
click at [327, 124] on div "[PERSON_NAME] 11:59 AM Ha [PERSON_NAME] problem hoti h" at bounding box center [333, 119] width 81 height 27
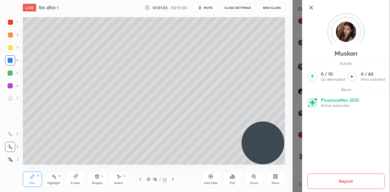
drag, startPoint x: 310, startPoint y: 7, endPoint x: 311, endPoint y: 17, distance: 10.6
click at [310, 7] on icon at bounding box center [311, 8] width 8 height 8
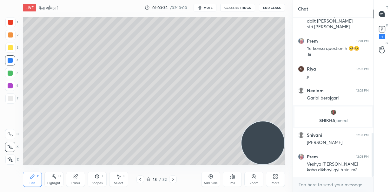
scroll to position [420, 0]
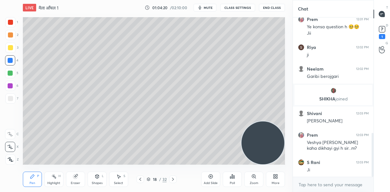
click at [12, 73] on div at bounding box center [10, 72] width 5 height 5
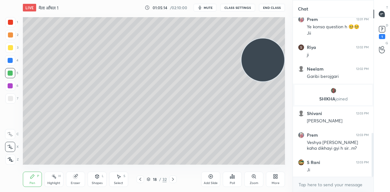
drag, startPoint x: 264, startPoint y: 132, endPoint x: 269, endPoint y: 64, distance: 68.5
click at [270, 61] on video at bounding box center [263, 59] width 43 height 43
drag, startPoint x: 267, startPoint y: 64, endPoint x: 261, endPoint y: 38, distance: 27.2
click at [270, 35] on video at bounding box center [263, 56] width 43 height 43
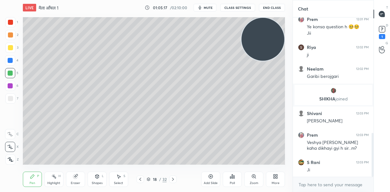
drag, startPoint x: 10, startPoint y: 22, endPoint x: 20, endPoint y: 29, distance: 12.3
click at [10, 22] on div at bounding box center [10, 22] width 5 height 5
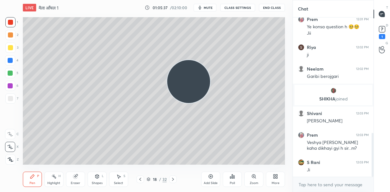
drag, startPoint x: 267, startPoint y: 44, endPoint x: 193, endPoint y: 86, distance: 84.7
click at [193, 87] on video at bounding box center [188, 81] width 43 height 43
click at [183, 90] on video at bounding box center [188, 81] width 43 height 43
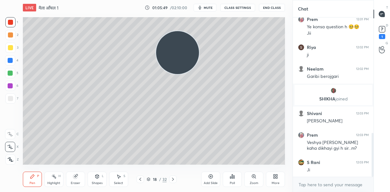
drag, startPoint x: 186, startPoint y: 55, endPoint x: 184, endPoint y: 50, distance: 4.7
click at [181, 45] on video at bounding box center [177, 52] width 43 height 43
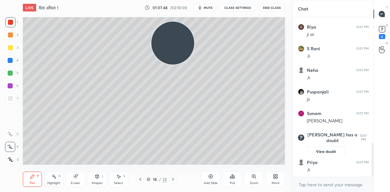
scroll to position [604, 0]
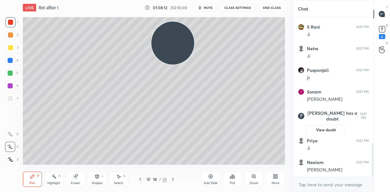
drag, startPoint x: 174, startPoint y: 48, endPoint x: 268, endPoint y: 50, distance: 94.6
click at [194, 51] on video at bounding box center [172, 43] width 43 height 43
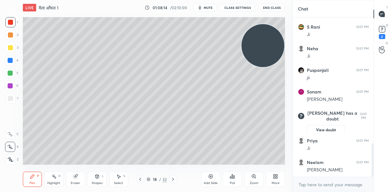
click at [212, 174] on icon at bounding box center [210, 176] width 5 height 5
click at [11, 36] on div at bounding box center [10, 34] width 5 height 5
drag, startPoint x: 261, startPoint y: 46, endPoint x: 262, endPoint y: 131, distance: 84.8
click at [262, 67] on video at bounding box center [263, 45] width 43 height 43
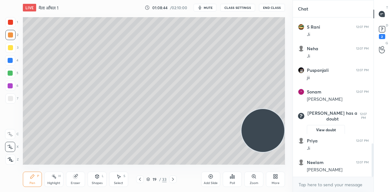
scroll to position [626, 0]
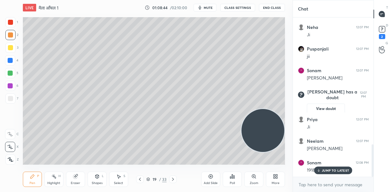
drag, startPoint x: 10, startPoint y: 61, endPoint x: 17, endPoint y: 63, distance: 7.2
click at [10, 61] on div at bounding box center [10, 60] width 5 height 5
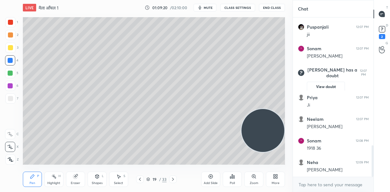
scroll to position [654, 0]
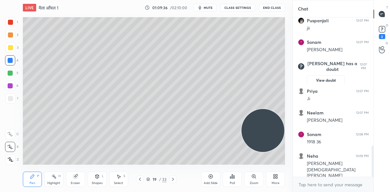
click at [11, 72] on div at bounding box center [10, 72] width 5 height 5
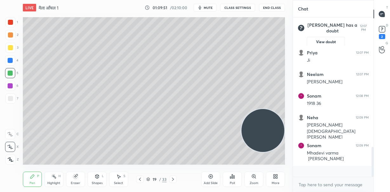
drag, startPoint x: 77, startPoint y: 178, endPoint x: 87, endPoint y: 170, distance: 13.5
click at [79, 178] on div "Eraser" at bounding box center [75, 178] width 19 height 15
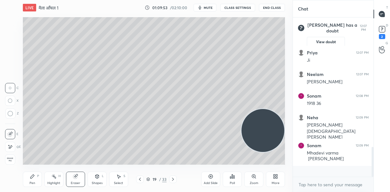
click at [31, 179] on div "Pen P" at bounding box center [32, 178] width 19 height 15
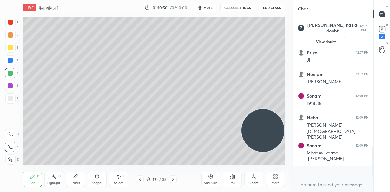
click at [210, 7] on span "mute" at bounding box center [208, 7] width 9 height 4
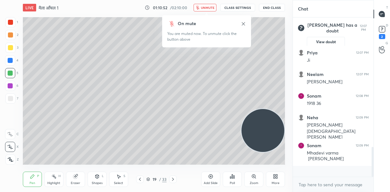
click at [209, 6] on span "unmute" at bounding box center [208, 7] width 14 height 4
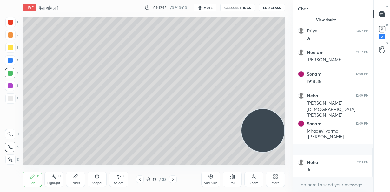
scroll to position [736, 0]
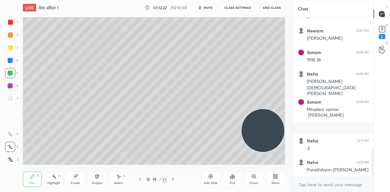
click at [10, 61] on div at bounding box center [10, 60] width 5 height 5
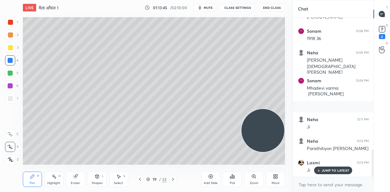
click at [80, 175] on div "Eraser" at bounding box center [75, 178] width 19 height 15
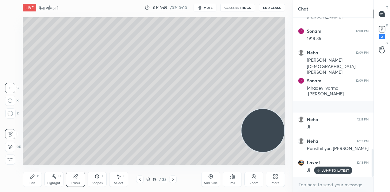
click at [33, 177] on icon at bounding box center [32, 176] width 5 height 5
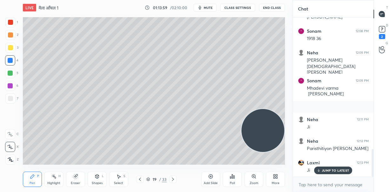
drag, startPoint x: 271, startPoint y: 70, endPoint x: 259, endPoint y: 67, distance: 13.0
click at [272, 109] on video at bounding box center [263, 130] width 43 height 43
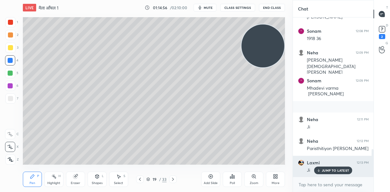
click at [340, 169] on p "JUMP TO LATEST" at bounding box center [335, 170] width 27 height 4
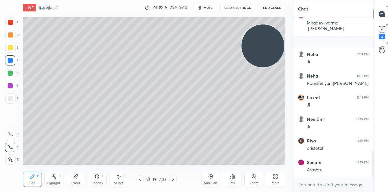
scroll to position [844, 0]
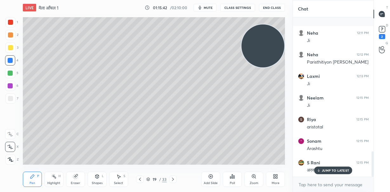
click at [327, 172] on div "JUMP TO LATEST" at bounding box center [333, 170] width 38 height 8
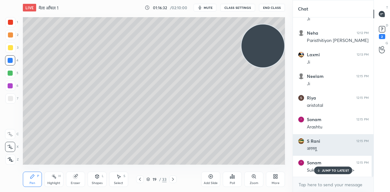
scroll to position [887, 0]
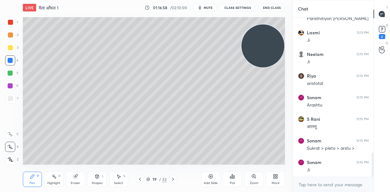
click at [211, 177] on icon at bounding box center [210, 176] width 5 height 5
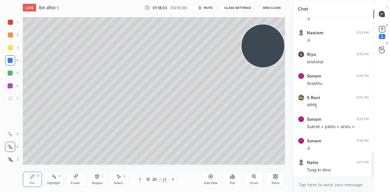
drag, startPoint x: 205, startPoint y: 4, endPoint x: 211, endPoint y: 8, distance: 6.4
click at [205, 6] on button "mute" at bounding box center [205, 8] width 23 height 8
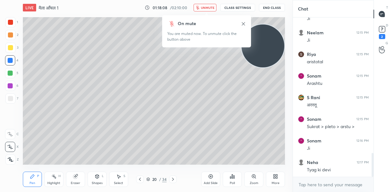
click at [211, 7] on span "unmute" at bounding box center [208, 7] width 14 height 4
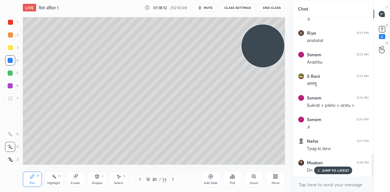
scroll to position [952, 0]
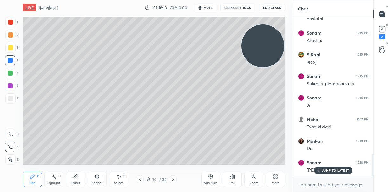
click at [212, 5] on span "mute" at bounding box center [208, 7] width 9 height 4
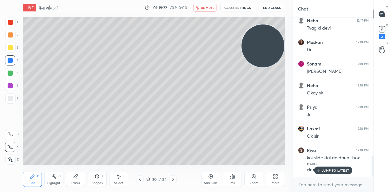
scroll to position [1077, 0]
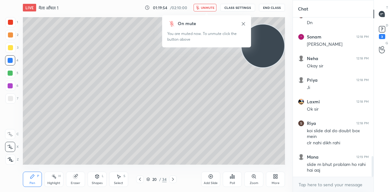
click at [209, 9] on span "unmute" at bounding box center [208, 7] width 14 height 4
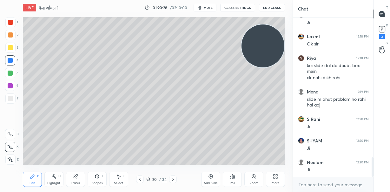
scroll to position [1164, 0]
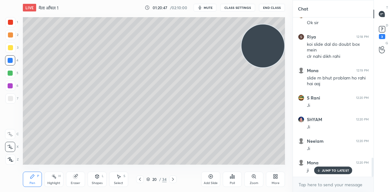
click at [324, 171] on p "JUMP TO LATEST" at bounding box center [335, 170] width 27 height 4
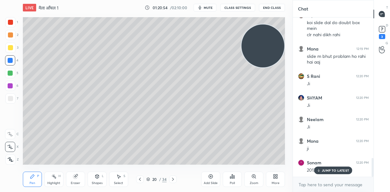
click at [324, 170] on p "JUMP TO LATEST" at bounding box center [335, 170] width 27 height 4
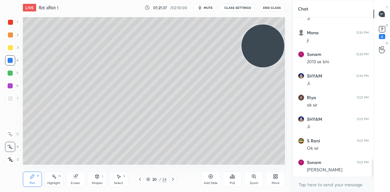
scroll to position [1315, 0]
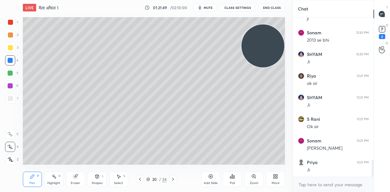
click at [210, 177] on icon at bounding box center [211, 176] width 2 height 2
drag, startPoint x: 267, startPoint y: 49, endPoint x: 269, endPoint y: 69, distance: 20.0
click at [270, 67] on video at bounding box center [263, 45] width 43 height 43
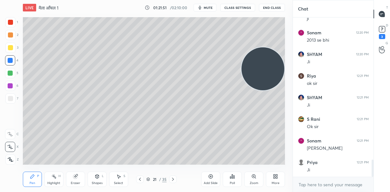
drag, startPoint x: 9, startPoint y: 35, endPoint x: 21, endPoint y: 34, distance: 12.4
click at [10, 36] on div at bounding box center [10, 34] width 5 height 5
drag, startPoint x: 97, startPoint y: 180, endPoint x: 98, endPoint y: 176, distance: 4.5
click at [98, 179] on div "Shapes L" at bounding box center [97, 178] width 19 height 15
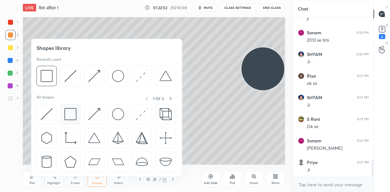
click at [70, 116] on img at bounding box center [70, 114] width 12 height 12
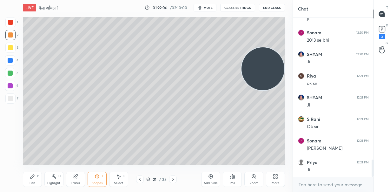
click at [34, 176] on icon at bounding box center [32, 176] width 5 height 5
drag, startPoint x: 267, startPoint y: 72, endPoint x: 273, endPoint y: 38, distance: 34.2
click at [275, 47] on video at bounding box center [263, 68] width 43 height 43
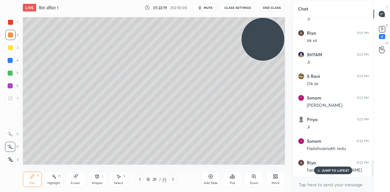
scroll to position [1380, 0]
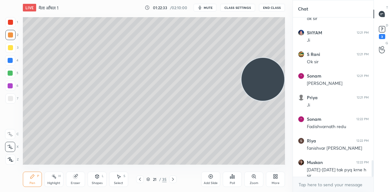
drag, startPoint x: 264, startPoint y: 42, endPoint x: 265, endPoint y: 109, distance: 66.7
click at [265, 101] on video at bounding box center [263, 79] width 43 height 43
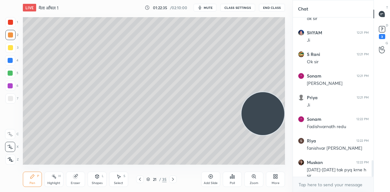
drag, startPoint x: 265, startPoint y: 106, endPoint x: 265, endPoint y: 113, distance: 6.7
click at [265, 113] on video at bounding box center [263, 113] width 43 height 43
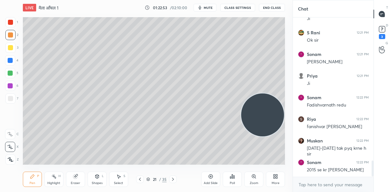
scroll to position [1423, 0]
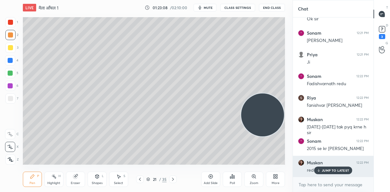
click at [332, 170] on p "JUMP TO LATEST" at bounding box center [335, 170] width 27 height 4
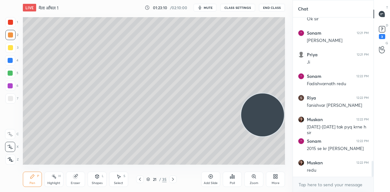
drag, startPoint x: 266, startPoint y: 137, endPoint x: 270, endPoint y: 155, distance: 18.4
click at [270, 136] on video at bounding box center [262, 114] width 43 height 43
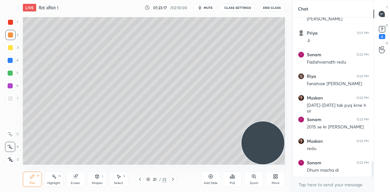
scroll to position [1466, 0]
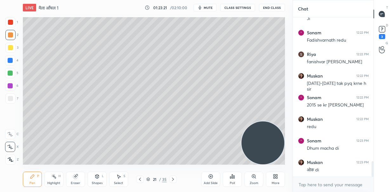
click at [76, 178] on icon at bounding box center [75, 176] width 4 height 4
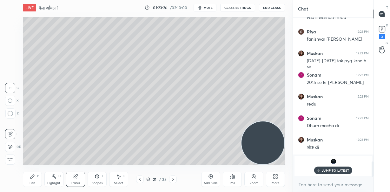
scroll to position [1220, 0]
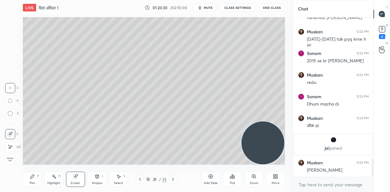
click at [33, 177] on icon at bounding box center [32, 176] width 4 height 4
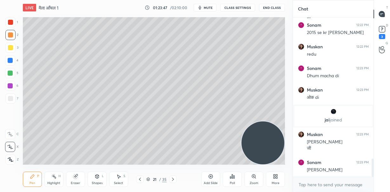
scroll to position [1270, 0]
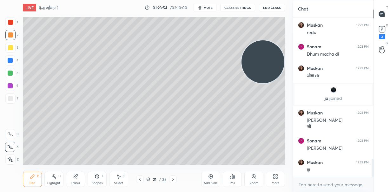
drag, startPoint x: 264, startPoint y: 143, endPoint x: 282, endPoint y: 54, distance: 89.9
click at [282, 54] on video at bounding box center [263, 61] width 43 height 43
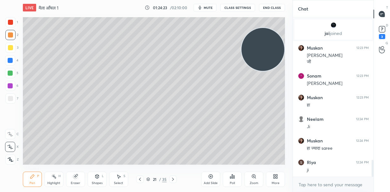
scroll to position [1356, 0]
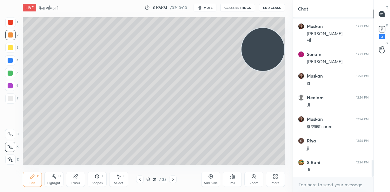
click at [76, 179] on div "Eraser" at bounding box center [75, 178] width 19 height 15
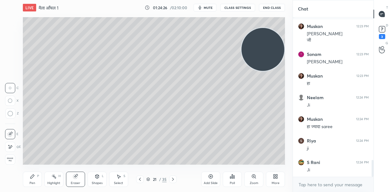
click at [12, 144] on div at bounding box center [10, 147] width 10 height 10
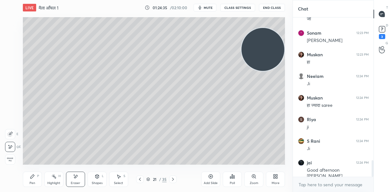
click at [37, 179] on div "Pen P" at bounding box center [32, 178] width 19 height 15
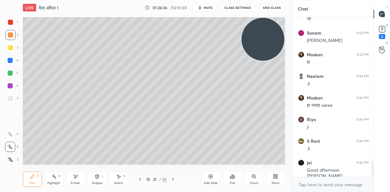
drag, startPoint x: 260, startPoint y: 54, endPoint x: 263, endPoint y: 46, distance: 8.3
click at [264, 46] on video at bounding box center [263, 39] width 43 height 43
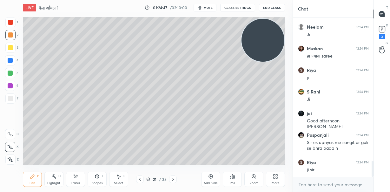
click at [273, 180] on div "More" at bounding box center [275, 178] width 19 height 15
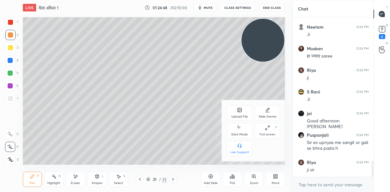
scroll to position [1448, 0]
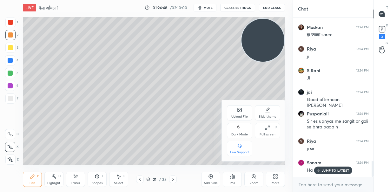
click at [241, 115] on div "Upload File" at bounding box center [239, 116] width 17 height 3
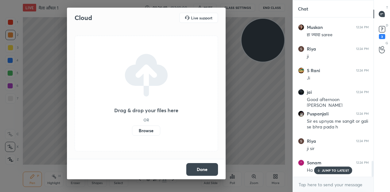
click at [148, 131] on label "Browse" at bounding box center [146, 130] width 28 height 10
click at [132, 131] on input "Browse" at bounding box center [132, 130] width 0 height 10
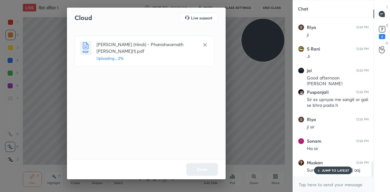
click at [336, 171] on p "JUMP TO LATEST" at bounding box center [335, 170] width 27 height 4
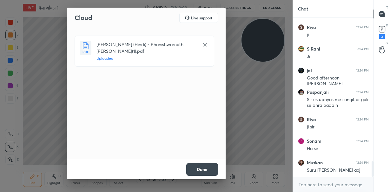
click at [210, 171] on button "Done" at bounding box center [202, 169] width 32 height 13
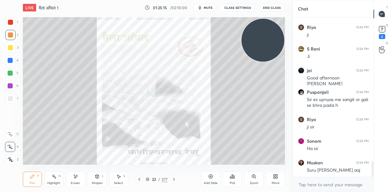
scroll to position [1492, 0]
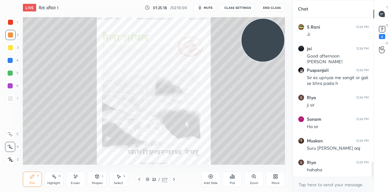
click at [253, 176] on icon at bounding box center [253, 175] width 3 height 3
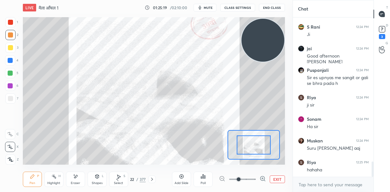
scroll to position [1513, 0]
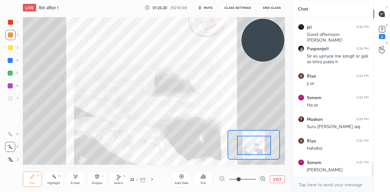
drag, startPoint x: 254, startPoint y: 143, endPoint x: 252, endPoint y: 164, distance: 21.7
click at [252, 164] on div "LIVE मैला आँचल 1 01:25:20 / 02:10:00 mute CLASS SETTINGS End Class Setting up y…" at bounding box center [153, 96] width 267 height 192
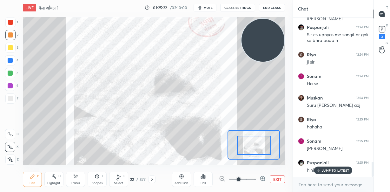
click at [222, 178] on div at bounding box center [242, 179] width 47 height 8
click at [152, 178] on icon at bounding box center [152, 178] width 2 height 3
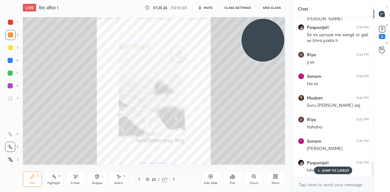
click at [152, 178] on div "23" at bounding box center [154, 179] width 6 height 4
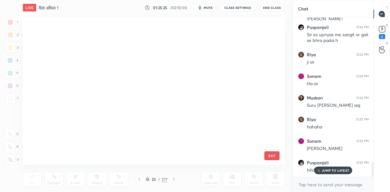
scroll to position [145, 259]
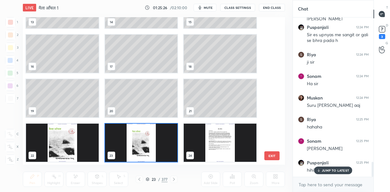
click at [152, 178] on div "23" at bounding box center [154, 179] width 6 height 4
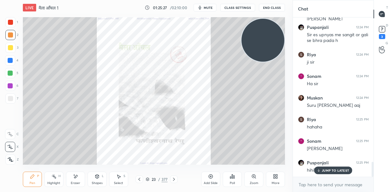
click at [173, 180] on icon at bounding box center [173, 179] width 5 height 5
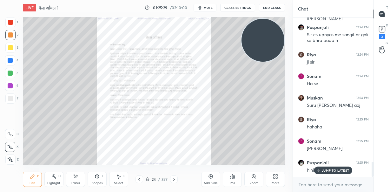
click at [173, 180] on icon at bounding box center [173, 179] width 5 height 5
click at [253, 181] on div "Zoom" at bounding box center [254, 182] width 9 height 3
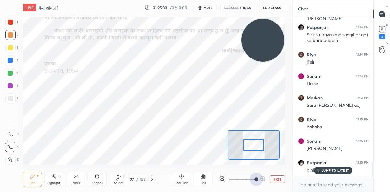
click at [252, 181] on span at bounding box center [242, 179] width 27 height 10
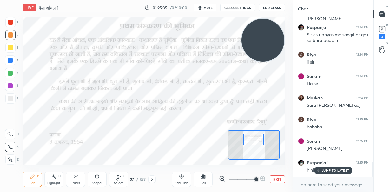
drag, startPoint x: 256, startPoint y: 146, endPoint x: 255, endPoint y: 140, distance: 5.4
click at [255, 140] on div at bounding box center [253, 139] width 21 height 11
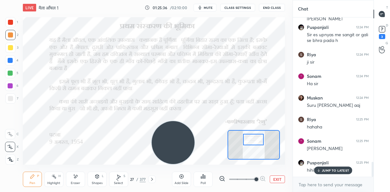
drag, startPoint x: 259, startPoint y: 49, endPoint x: 173, endPoint y: 145, distance: 129.3
click at [173, 145] on video at bounding box center [173, 142] width 43 height 43
click at [327, 169] on p "JUMP TO LATEST" at bounding box center [335, 170] width 27 height 4
click at [13, 21] on div at bounding box center [10, 22] width 10 height 10
drag, startPoint x: 8, startPoint y: 135, endPoint x: 10, endPoint y: 131, distance: 5.0
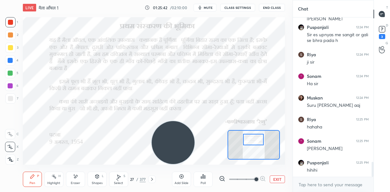
click at [8, 134] on icon at bounding box center [10, 134] width 6 height 4
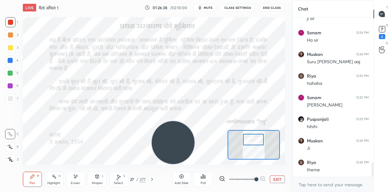
scroll to position [1599, 0]
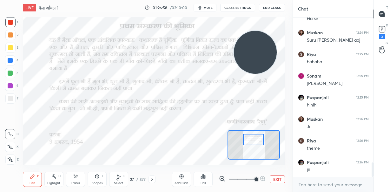
drag, startPoint x: 240, startPoint y: 66, endPoint x: 234, endPoint y: 69, distance: 6.7
click at [251, 51] on video at bounding box center [255, 52] width 43 height 43
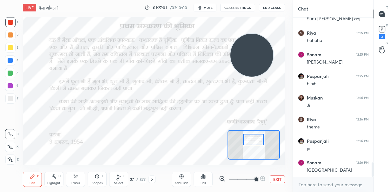
scroll to position [1642, 0]
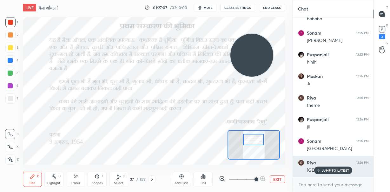
click at [332, 171] on p "JUMP TO LATEST" at bounding box center [335, 170] width 27 height 4
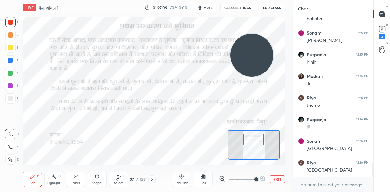
scroll to position [1664, 0]
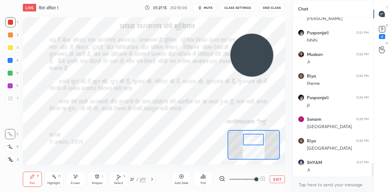
click at [378, 191] on div "Close" at bounding box center [195, 192] width 390 height 0
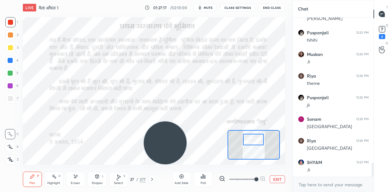
drag, startPoint x: 253, startPoint y: 64, endPoint x: 170, endPoint y: 144, distance: 115.2
click at [164, 160] on video at bounding box center [165, 142] width 43 height 43
click at [74, 182] on div "Eraser" at bounding box center [76, 182] width 10 height 3
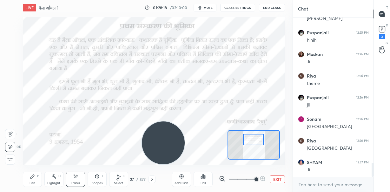
drag, startPoint x: 33, startPoint y: 182, endPoint x: 37, endPoint y: 168, distance: 15.0
click at [33, 183] on div "Pen" at bounding box center [33, 182] width 6 height 3
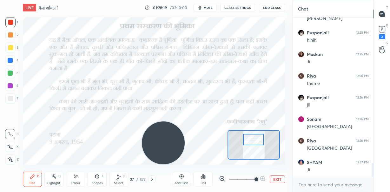
click at [9, 36] on div at bounding box center [10, 34] width 5 height 5
click at [13, 60] on div at bounding box center [10, 60] width 10 height 10
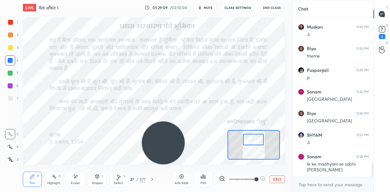
drag, startPoint x: 163, startPoint y: 144, endPoint x: 173, endPoint y: 138, distance: 11.2
click at [173, 138] on video at bounding box center [163, 142] width 43 height 43
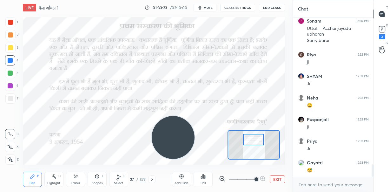
scroll to position [1898, 0]
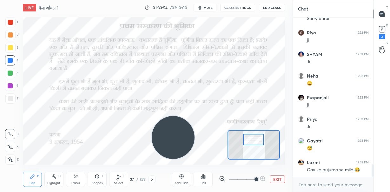
click at [10, 72] on div at bounding box center [10, 72] width 5 height 5
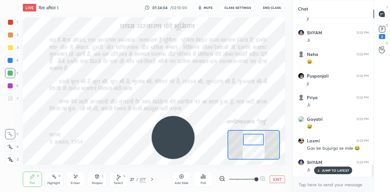
scroll to position [1947, 0]
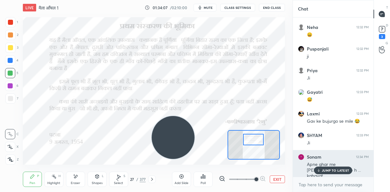
click at [347, 170] on p "JUMP TO LATEST" at bounding box center [335, 170] width 27 height 4
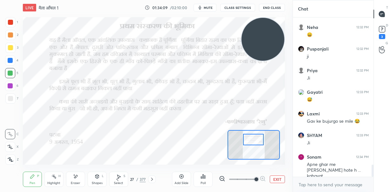
drag, startPoint x: 251, startPoint y: 66, endPoint x: 273, endPoint y: 39, distance: 35.0
click at [274, 39] on video at bounding box center [263, 39] width 43 height 43
click at [209, 7] on span "mute" at bounding box center [208, 7] width 9 height 4
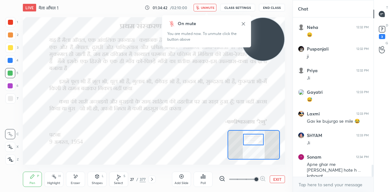
click at [211, 7] on span "unmute" at bounding box center [208, 7] width 14 height 4
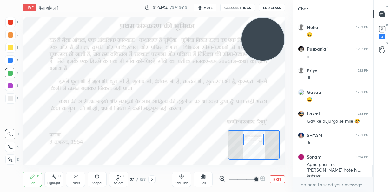
scroll to position [1959, 0]
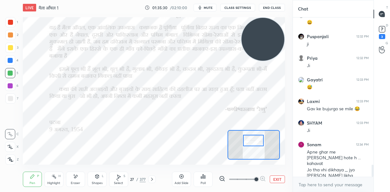
drag, startPoint x: 255, startPoint y: 139, endPoint x: 259, endPoint y: 136, distance: 5.2
click at [255, 141] on div at bounding box center [253, 140] width 21 height 11
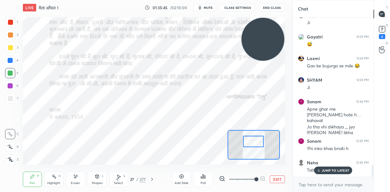
scroll to position [2023, 0]
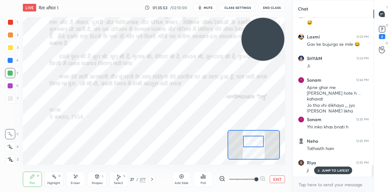
click at [279, 179] on button "EXIT" at bounding box center [277, 179] width 15 height 8
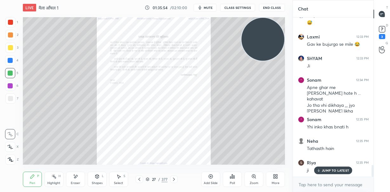
click at [328, 170] on p "JUMP TO LATEST" at bounding box center [335, 170] width 27 height 4
click at [10, 86] on div at bounding box center [10, 85] width 5 height 5
drag, startPoint x: 10, startPoint y: 146, endPoint x: 20, endPoint y: 144, distance: 9.8
click at [10, 147] on icon at bounding box center [10, 146] width 6 height 4
drag, startPoint x: 76, startPoint y: 180, endPoint x: 90, endPoint y: 167, distance: 18.6
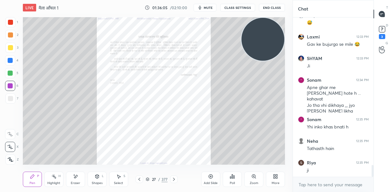
click at [78, 178] on div "Eraser" at bounding box center [75, 178] width 19 height 15
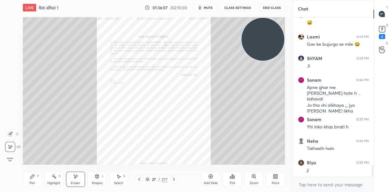
click at [35, 178] on div "Pen P" at bounding box center [32, 178] width 19 height 15
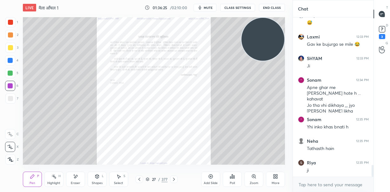
scroll to position [2045, 0]
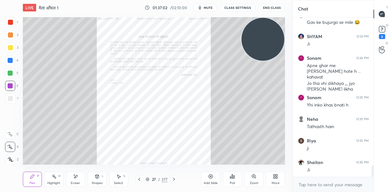
click at [255, 179] on div "Zoom" at bounding box center [253, 178] width 19 height 15
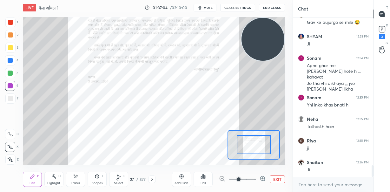
drag, startPoint x: 255, startPoint y: 148, endPoint x: 257, endPoint y: 143, distance: 5.1
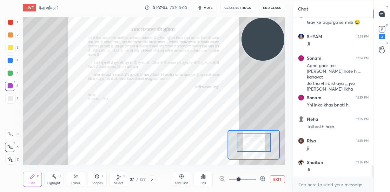
click at [256, 144] on div at bounding box center [254, 142] width 34 height 19
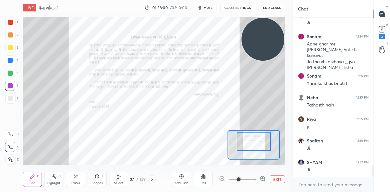
scroll to position [2088, 0]
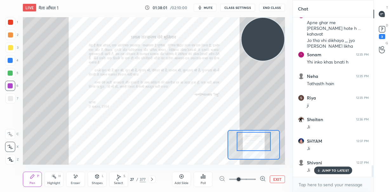
click at [223, 178] on div at bounding box center [242, 179] width 47 height 8
click at [182, 181] on div "Add Slide" at bounding box center [181, 178] width 19 height 15
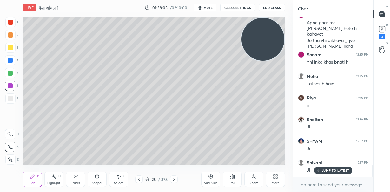
drag, startPoint x: 12, startPoint y: 36, endPoint x: 16, endPoint y: 33, distance: 4.8
click at [11, 36] on div at bounding box center [10, 34] width 5 height 5
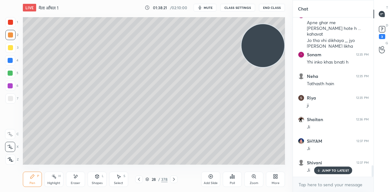
drag, startPoint x: 261, startPoint y: 43, endPoint x: 250, endPoint y: 69, distance: 27.9
click at [261, 67] on video at bounding box center [263, 45] width 43 height 43
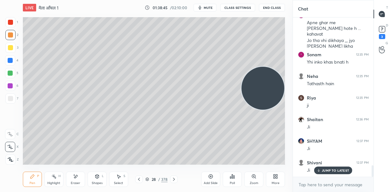
scroll to position [2110, 0]
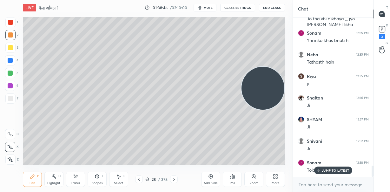
click at [209, 10] on span "mute" at bounding box center [208, 7] width 9 height 4
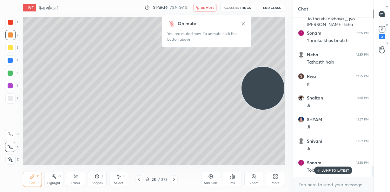
click at [336, 170] on p "JUMP TO LATEST" at bounding box center [335, 170] width 27 height 4
click at [210, 7] on span "unmute" at bounding box center [208, 7] width 14 height 4
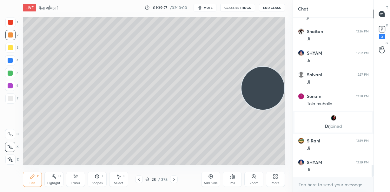
scroll to position [1950, 0]
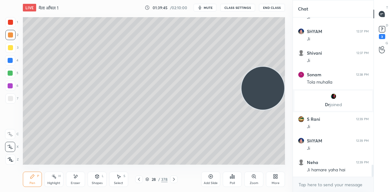
click at [10, 87] on div at bounding box center [10, 85] width 5 height 5
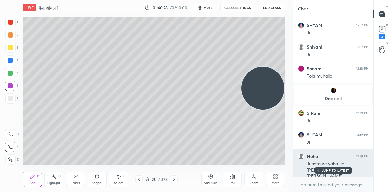
click at [324, 171] on p "JUMP TO LATEST" at bounding box center [335, 170] width 27 height 4
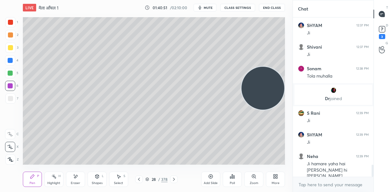
click at [214, 177] on div "Add Slide" at bounding box center [210, 178] width 19 height 15
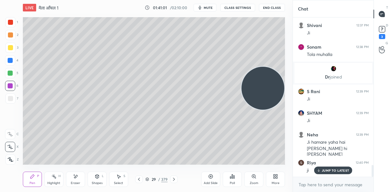
click at [9, 34] on div at bounding box center [10, 34] width 5 height 5
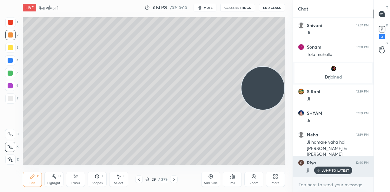
click at [335, 170] on p "JUMP TO LATEST" at bounding box center [335, 170] width 27 height 4
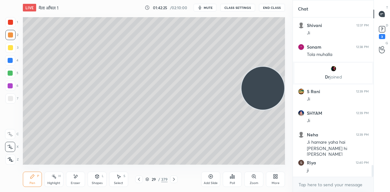
scroll to position [2000, 0]
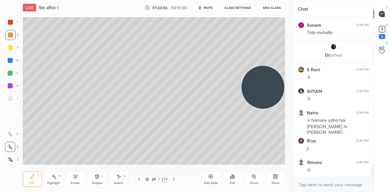
drag, startPoint x: 266, startPoint y: 91, endPoint x: 271, endPoint y: 38, distance: 53.6
click at [279, 66] on video at bounding box center [263, 87] width 43 height 43
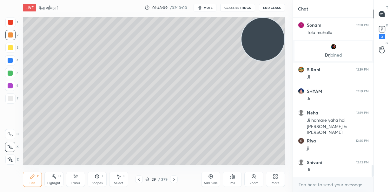
drag, startPoint x: 11, startPoint y: 61, endPoint x: 18, endPoint y: 62, distance: 7.4
click at [11, 60] on div at bounding box center [10, 60] width 5 height 5
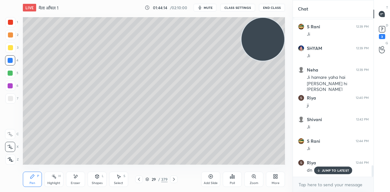
click at [210, 177] on icon at bounding box center [210, 176] width 5 height 5
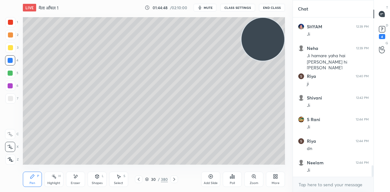
drag, startPoint x: 268, startPoint y: 41, endPoint x: 269, endPoint y: 94, distance: 53.7
click at [277, 61] on video at bounding box center [263, 39] width 43 height 43
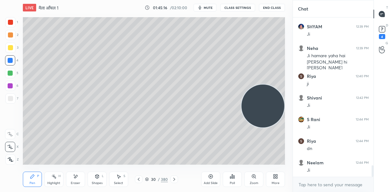
click at [139, 179] on icon at bounding box center [138, 179] width 5 height 5
click at [174, 182] on div at bounding box center [174, 179] width 8 height 8
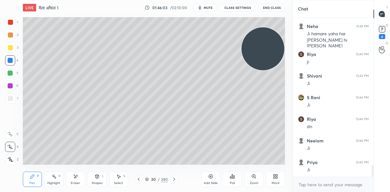
drag, startPoint x: 269, startPoint y: 77, endPoint x: 270, endPoint y: 47, distance: 29.9
click at [271, 47] on video at bounding box center [263, 48] width 43 height 43
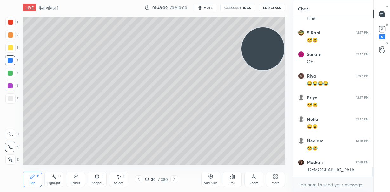
scroll to position [2388, 0]
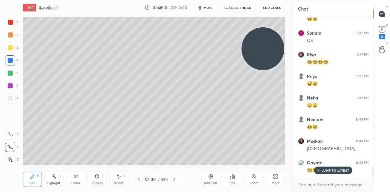
click at [10, 36] on div at bounding box center [10, 34] width 5 height 5
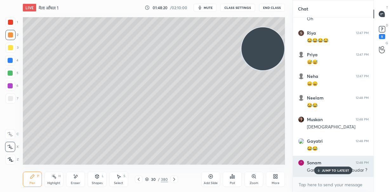
drag, startPoint x: 330, startPoint y: 171, endPoint x: 325, endPoint y: 173, distance: 4.3
click at [330, 172] on p "JUMP TO LATEST" at bounding box center [335, 170] width 27 height 4
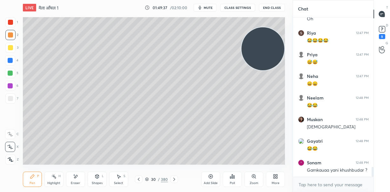
click at [212, 178] on icon at bounding box center [211, 176] width 4 height 4
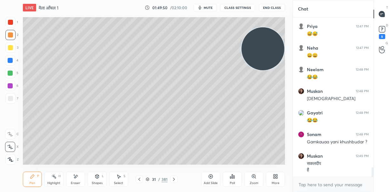
scroll to position [2459, 0]
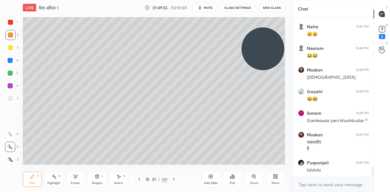
drag, startPoint x: 265, startPoint y: 55, endPoint x: 268, endPoint y: 132, distance: 77.5
click at [268, 70] on video at bounding box center [263, 48] width 43 height 43
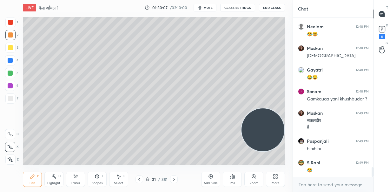
scroll to position [2502, 0]
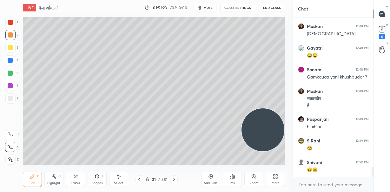
click at [11, 24] on div at bounding box center [10, 22] width 5 height 5
click at [9, 61] on div at bounding box center [10, 60] width 5 height 5
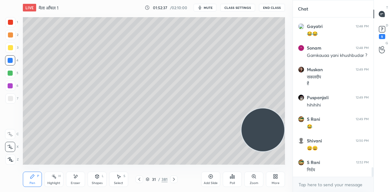
scroll to position [2545, 0]
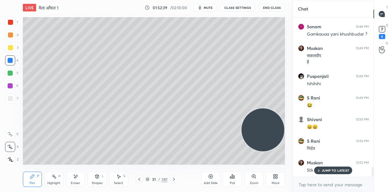
click at [324, 170] on p "JUMP TO LATEST" at bounding box center [335, 170] width 27 height 4
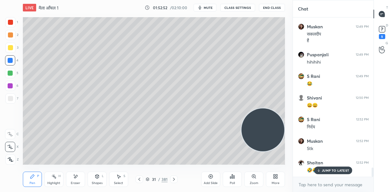
click at [327, 169] on p "JUMP TO LATEST" at bounding box center [335, 170] width 27 height 4
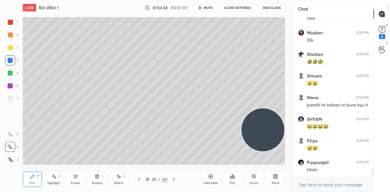
scroll to position [2697, 0]
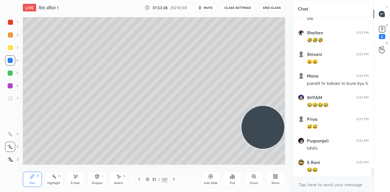
drag, startPoint x: 267, startPoint y: 135, endPoint x: 282, endPoint y: 54, distance: 82.4
click at [291, 30] on div "1 2 3 4 5 6 7 C X Z E E Erase all H H LIVE मैला आँचल 1 01:53:38 / 02:10:00 mute…" at bounding box center [146, 96] width 293 height 192
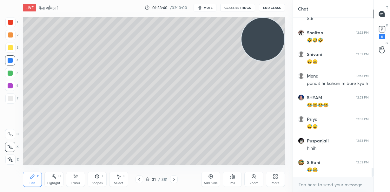
click at [210, 6] on span "mute" at bounding box center [208, 7] width 9 height 4
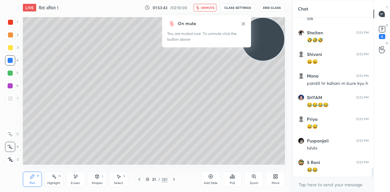
click at [209, 7] on span "unmute" at bounding box center [208, 7] width 14 height 4
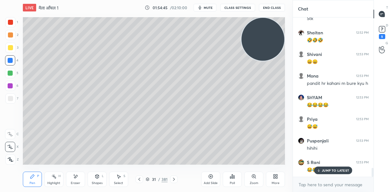
scroll to position [2718, 0]
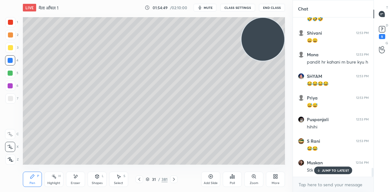
click at [325, 169] on p "JUMP TO LATEST" at bounding box center [335, 170] width 27 height 4
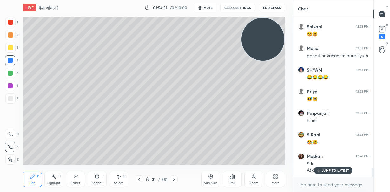
click at [331, 170] on p "JUMP TO LATEST" at bounding box center [335, 170] width 27 height 4
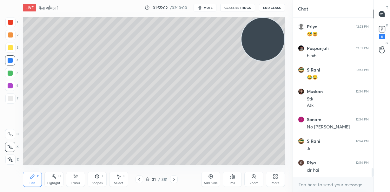
scroll to position [2811, 0]
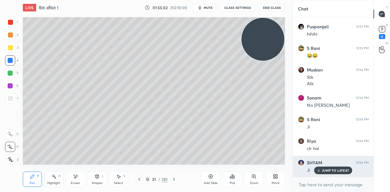
click at [337, 170] on p "JUMP TO LATEST" at bounding box center [335, 170] width 27 height 4
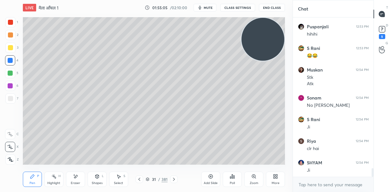
click at [213, 175] on icon at bounding box center [210, 176] width 5 height 5
click at [10, 72] on div at bounding box center [10, 72] width 5 height 5
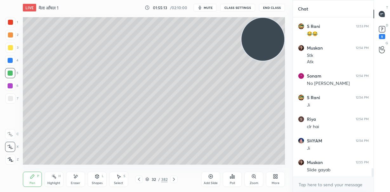
click at [74, 176] on div "Eraser" at bounding box center [75, 178] width 19 height 15
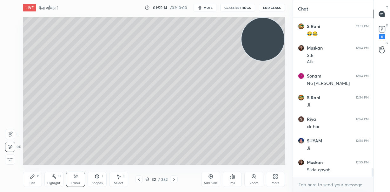
click at [33, 178] on div "Pen P" at bounding box center [32, 178] width 19 height 15
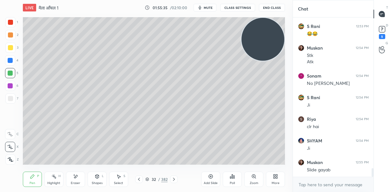
drag, startPoint x: 266, startPoint y: 43, endPoint x: 271, endPoint y: 64, distance: 22.0
click at [272, 61] on video at bounding box center [263, 39] width 43 height 43
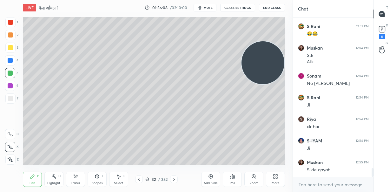
drag, startPoint x: 269, startPoint y: 61, endPoint x: 270, endPoint y: 36, distance: 25.1
click at [273, 41] on video at bounding box center [263, 62] width 43 height 43
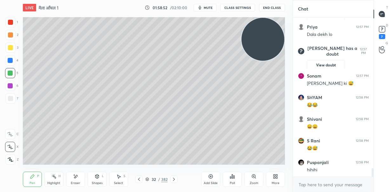
scroll to position [2779, 0]
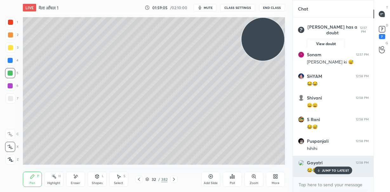
click at [332, 171] on p "JUMP TO LATEST" at bounding box center [335, 170] width 27 height 4
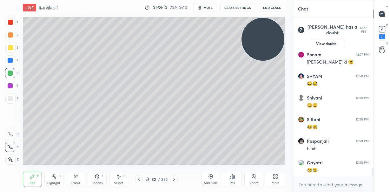
click at [212, 179] on div "Add Slide" at bounding box center [210, 178] width 19 height 15
drag, startPoint x: 11, startPoint y: 36, endPoint x: 15, endPoint y: 35, distance: 4.6
click at [11, 37] on div at bounding box center [10, 34] width 5 height 5
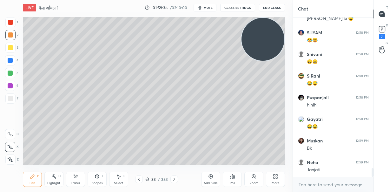
scroll to position [2844, 0]
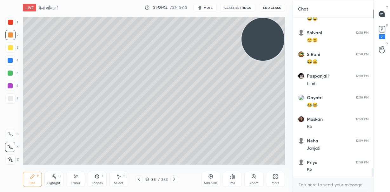
drag, startPoint x: 77, startPoint y: 178, endPoint x: 82, endPoint y: 169, distance: 10.5
click at [77, 177] on icon at bounding box center [75, 176] width 5 height 5
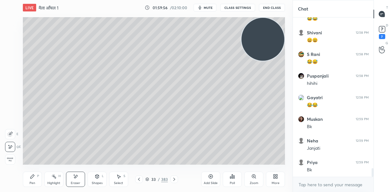
drag, startPoint x: 38, startPoint y: 176, endPoint x: 48, endPoint y: 166, distance: 14.1
click at [38, 175] on div "P" at bounding box center [38, 175] width 2 height 3
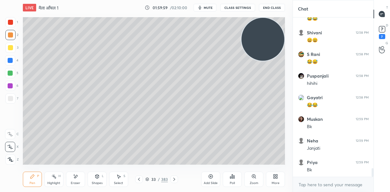
click at [77, 176] on icon at bounding box center [75, 176] width 5 height 5
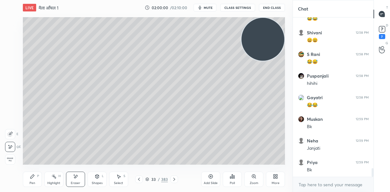
click at [37, 175] on div "Pen P" at bounding box center [32, 178] width 19 height 15
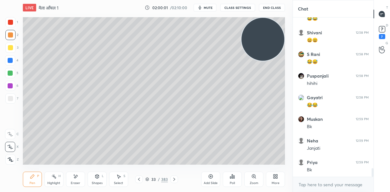
scroll to position [2865, 0]
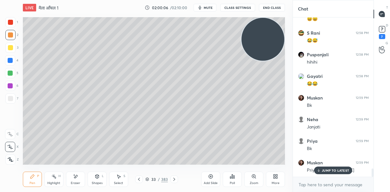
click at [324, 170] on p "JUMP TO LATEST" at bounding box center [335, 170] width 27 height 4
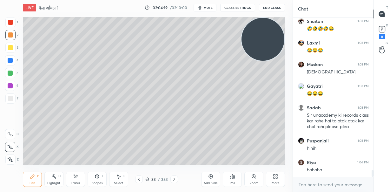
scroll to position [3582, 0]
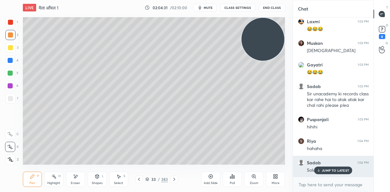
click at [336, 170] on p "JUMP TO LATEST" at bounding box center [335, 170] width 27 height 4
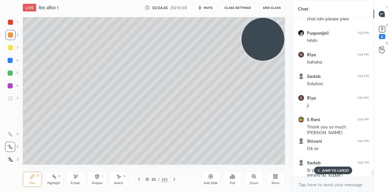
scroll to position [3690, 0]
click at [330, 171] on p "JUMP TO LATEST" at bounding box center [335, 170] width 27 height 4
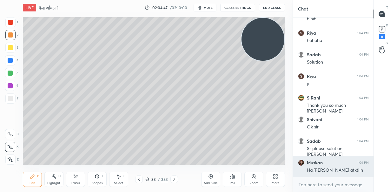
scroll to position [3711, 0]
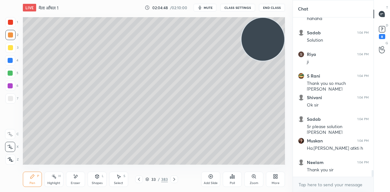
click at [331, 191] on div "Close" at bounding box center [195, 192] width 390 height 0
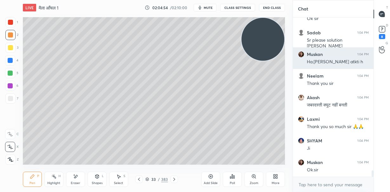
scroll to position [3819, 0]
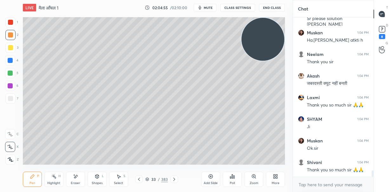
drag, startPoint x: 10, startPoint y: 60, endPoint x: 15, endPoint y: 60, distance: 4.8
click at [10, 61] on div at bounding box center [10, 60] width 5 height 5
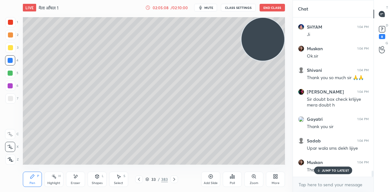
scroll to position [3938, 0]
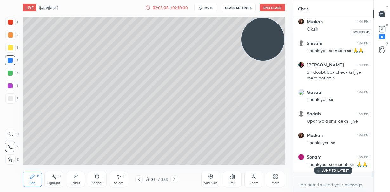
click at [384, 33] on icon at bounding box center [382, 29] width 10 height 10
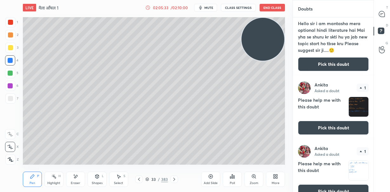
scroll to position [264, 0]
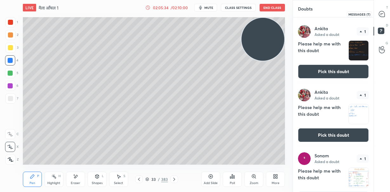
click at [384, 15] on icon at bounding box center [382, 14] width 6 height 6
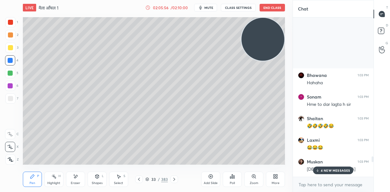
scroll to position [3831, 0]
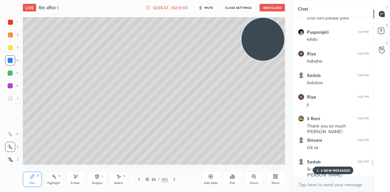
click at [336, 168] on p "4 NEW MESSAGES" at bounding box center [336, 170] width 30 height 4
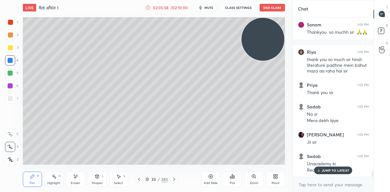
scroll to position [4254, 0]
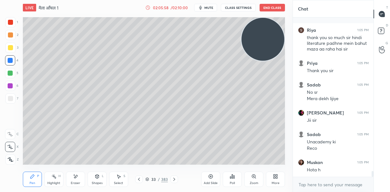
click at [334, 170] on div "Hota h" at bounding box center [338, 170] width 62 height 6
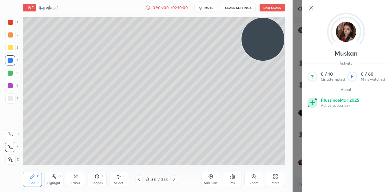
click at [312, 8] on icon at bounding box center [311, 8] width 8 height 8
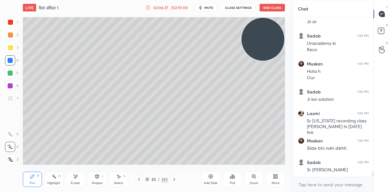
scroll to position [4380, 0]
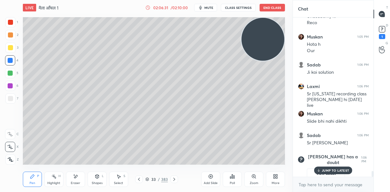
click at [324, 169] on p "JUMP TO LATEST" at bounding box center [335, 170] width 27 height 4
click at [381, 27] on rect at bounding box center [382, 29] width 6 height 6
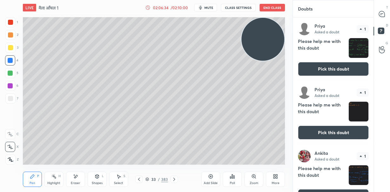
click at [359, 54] on img "grid" at bounding box center [359, 48] width 20 height 20
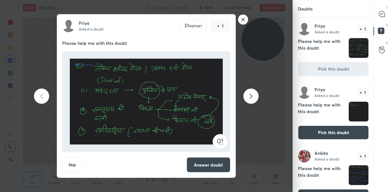
click at [243, 21] on rect at bounding box center [243, 20] width 10 height 10
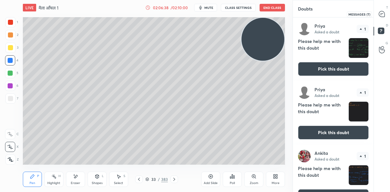
click at [383, 16] on icon at bounding box center [382, 14] width 6 height 6
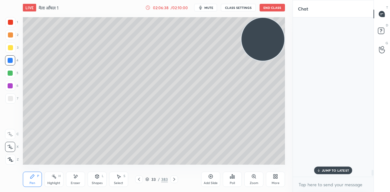
scroll to position [157, 79]
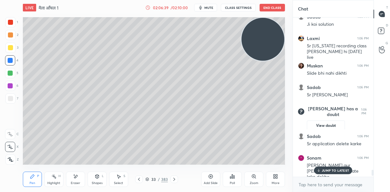
click at [331, 170] on p "JUMP TO LATEST" at bounding box center [335, 170] width 27 height 4
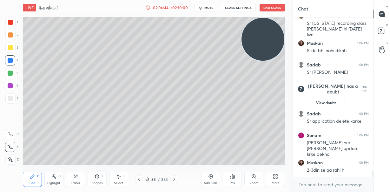
scroll to position [4070, 0]
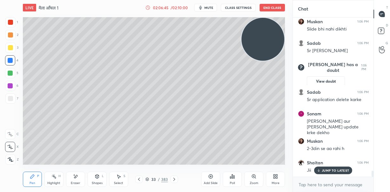
click at [322, 168] on div "JUMP TO LATEST" at bounding box center [333, 170] width 38 height 8
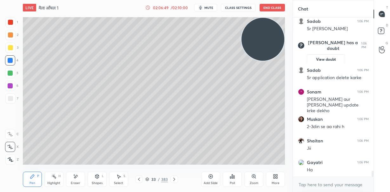
scroll to position [4114, 0]
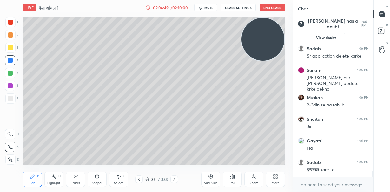
click at [10, 76] on div at bounding box center [10, 73] width 10 height 10
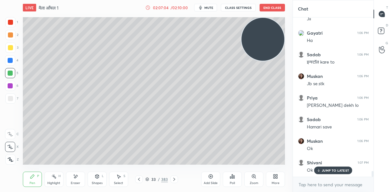
scroll to position [4243, 0]
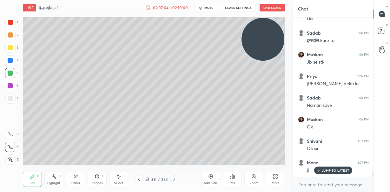
click at [333, 170] on p "JUMP TO LATEST" at bounding box center [335, 170] width 27 height 4
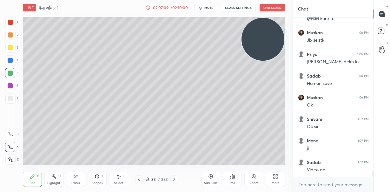
scroll to position [2, 2]
click at [274, 6] on button "End Class" at bounding box center [272, 8] width 25 height 8
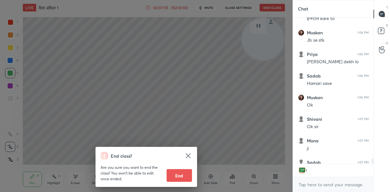
scroll to position [4300, 0]
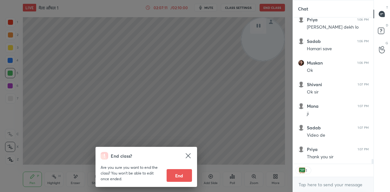
click at [182, 175] on button "End" at bounding box center [179, 175] width 25 height 13
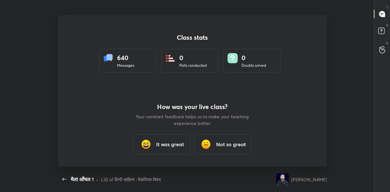
scroll to position [31597, 31393]
click at [174, 140] on h3 "It was great" at bounding box center [170, 144] width 28 height 8
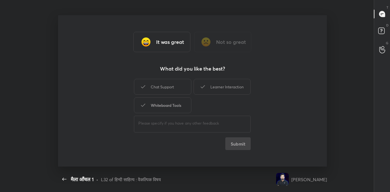
click at [180, 98] on div "Whiteboard Tools" at bounding box center [162, 105] width 57 height 16
click at [184, 85] on div "Chat Support" at bounding box center [162, 87] width 57 height 16
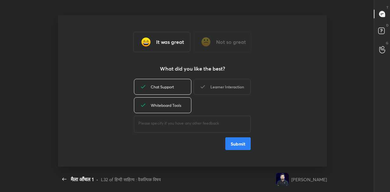
click at [209, 87] on div "Learner Interaction" at bounding box center [222, 87] width 57 height 16
drag, startPoint x: 235, startPoint y: 143, endPoint x: 237, endPoint y: 139, distance: 3.9
click at [235, 143] on button "Submit" at bounding box center [237, 143] width 25 height 13
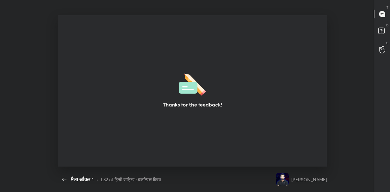
type textarea "x"
